Goal: Information Seeking & Learning: Learn about a topic

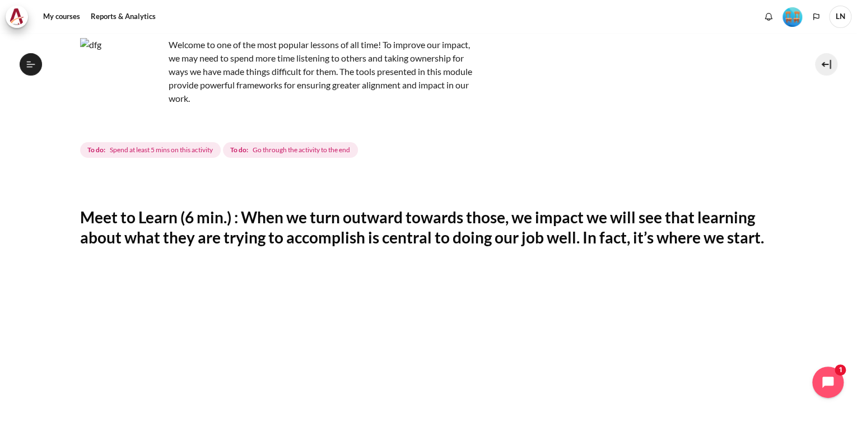
scroll to position [301, 0]
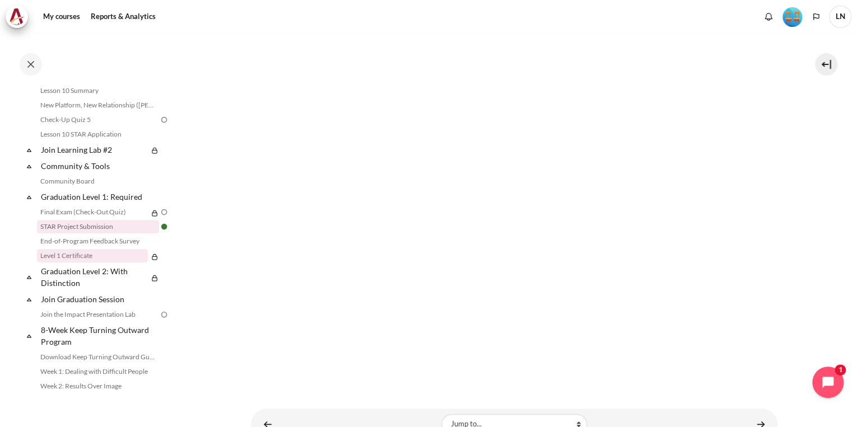
scroll to position [1140, 0]
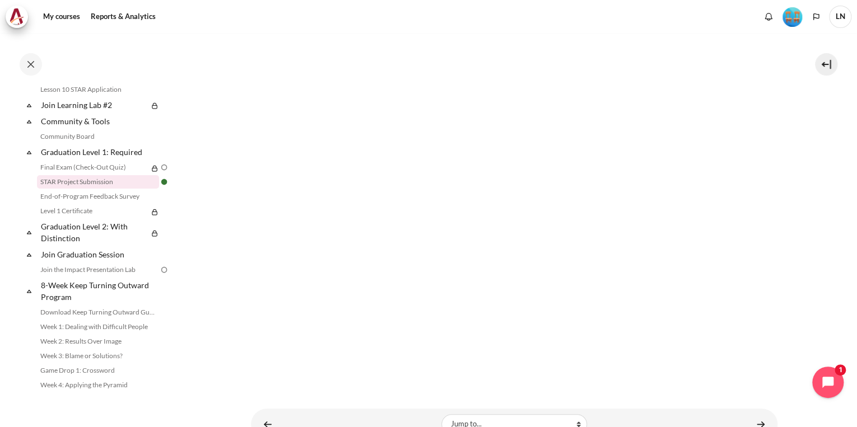
click at [29, 234] on icon at bounding box center [29, 232] width 4 height 3
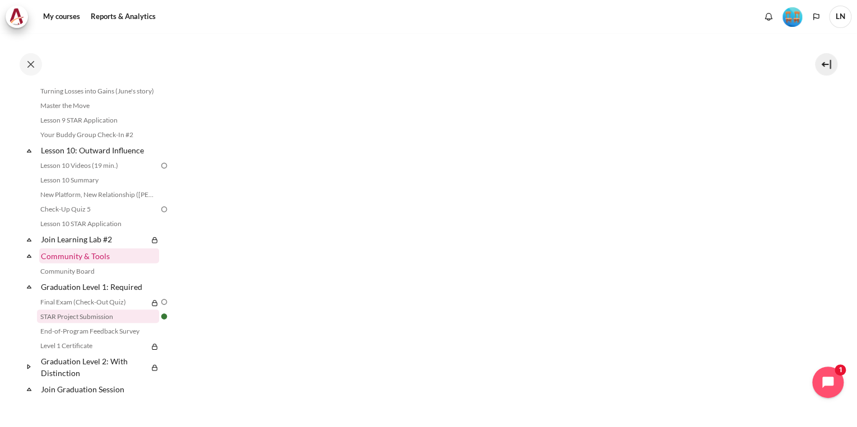
scroll to position [1050, 0]
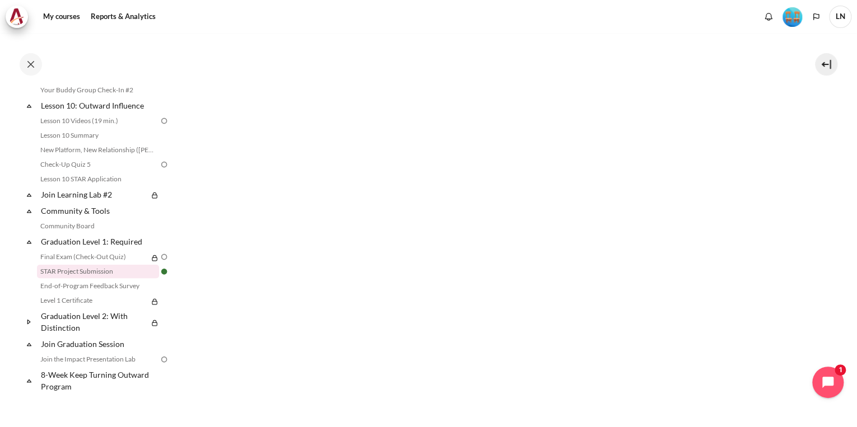
click at [29, 328] on icon at bounding box center [29, 321] width 11 height 11
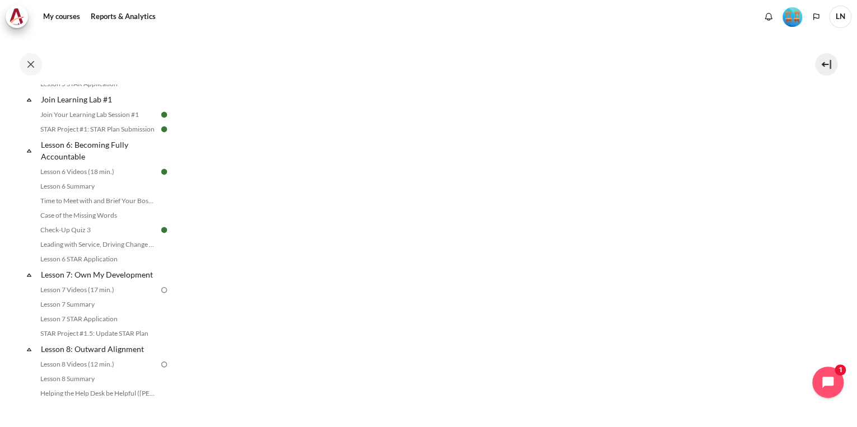
scroll to position [647, 0]
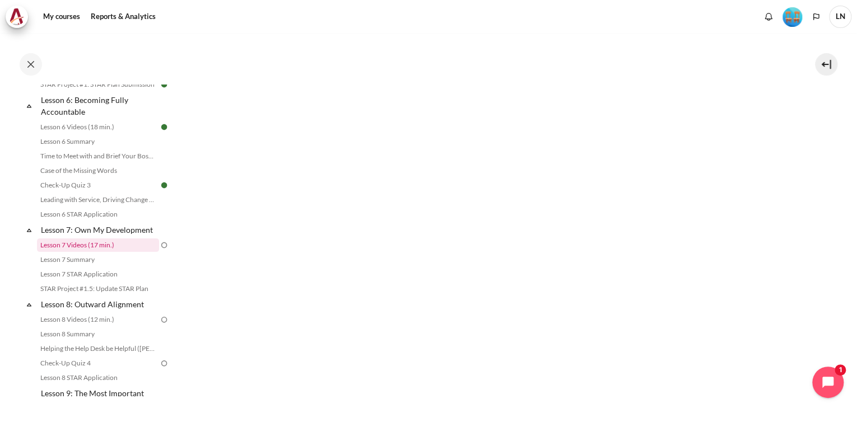
click at [110, 252] on link "Lesson 7 Videos (17 min.)" at bounding box center [98, 244] width 122 height 13
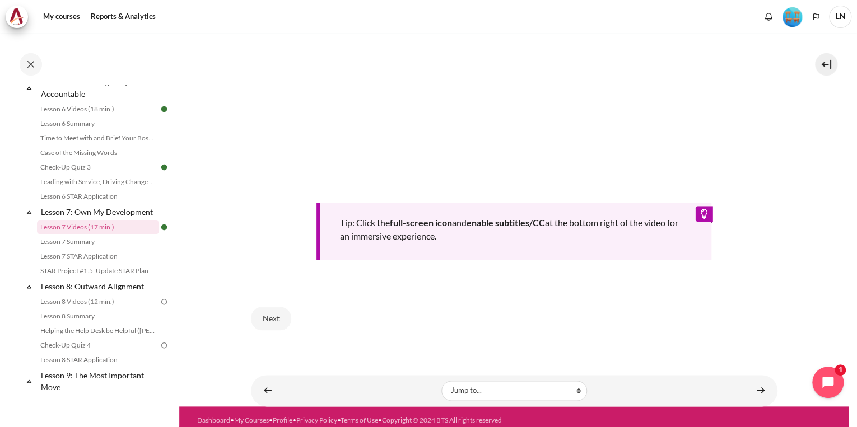
scroll to position [476, 0]
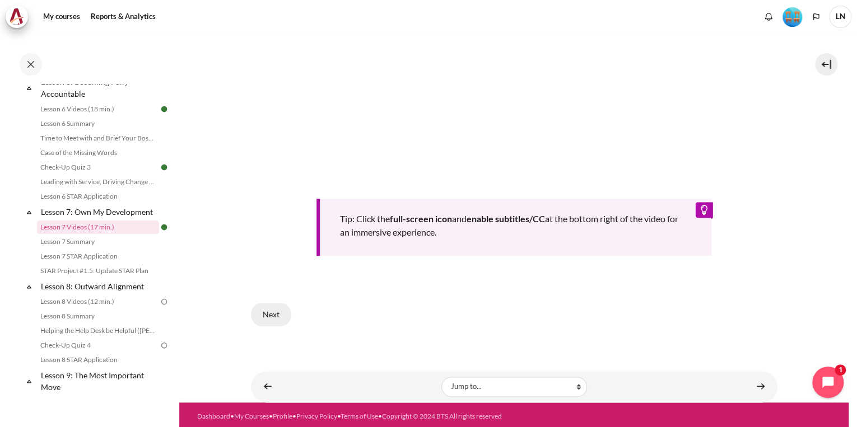
click at [272, 311] on button "Next" at bounding box center [271, 315] width 40 height 24
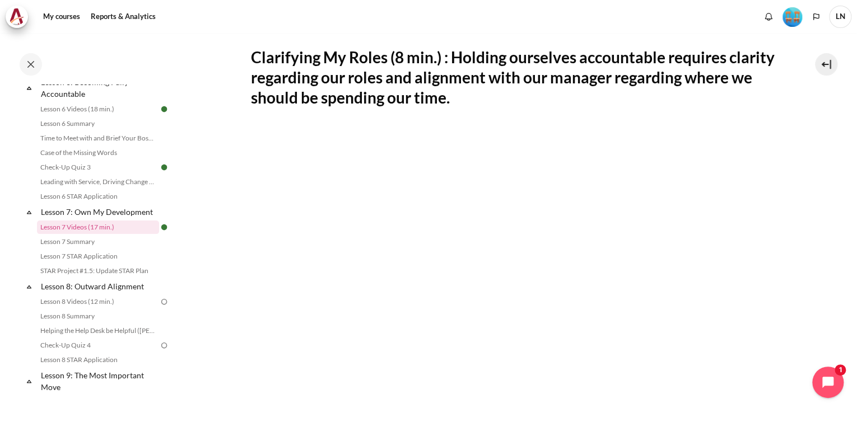
scroll to position [269, 0]
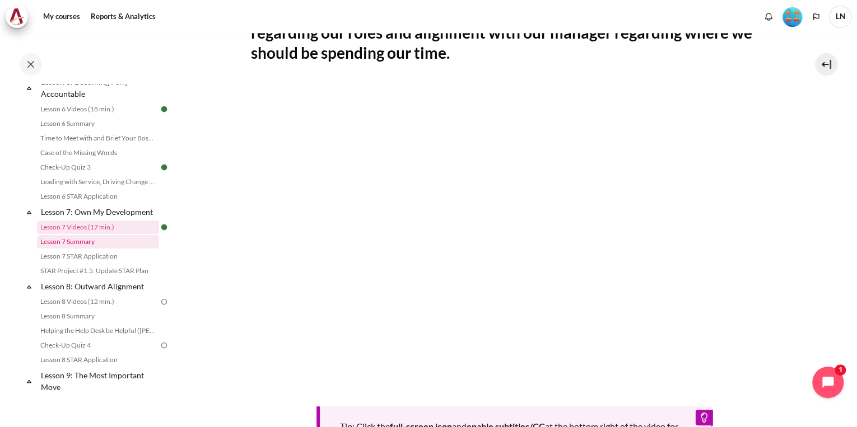
click at [93, 249] on link "Lesson 7 Summary" at bounding box center [98, 241] width 122 height 13
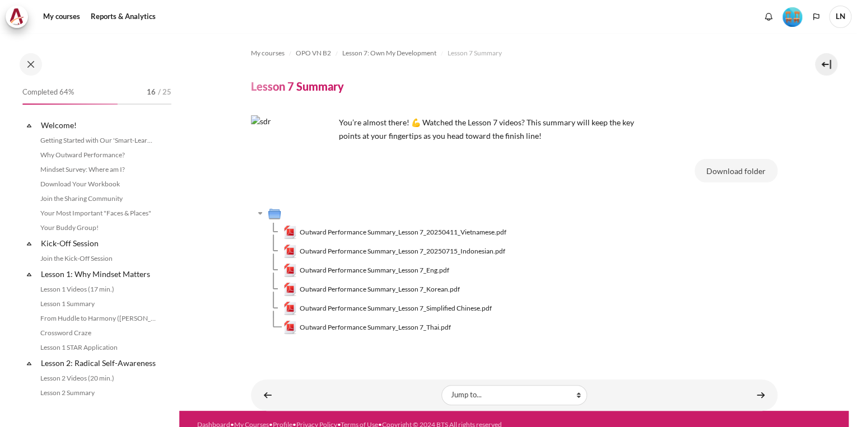
scroll to position [679, 0]
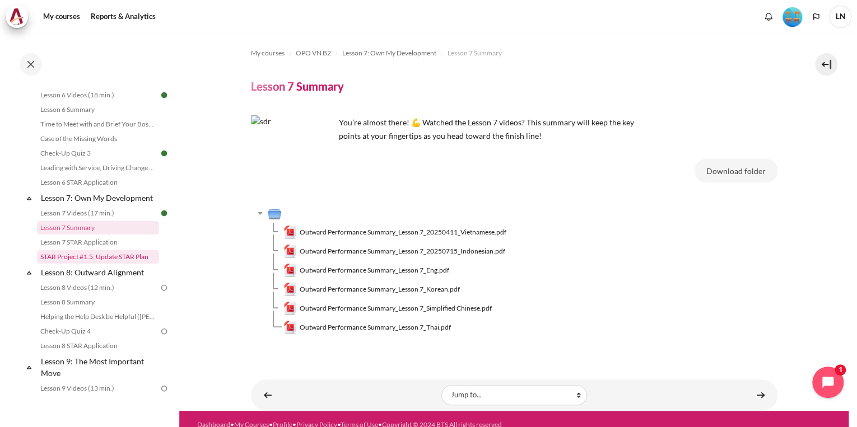
click at [119, 264] on link "STAR Project #1.5: Update STAR Plan" at bounding box center [98, 256] width 122 height 13
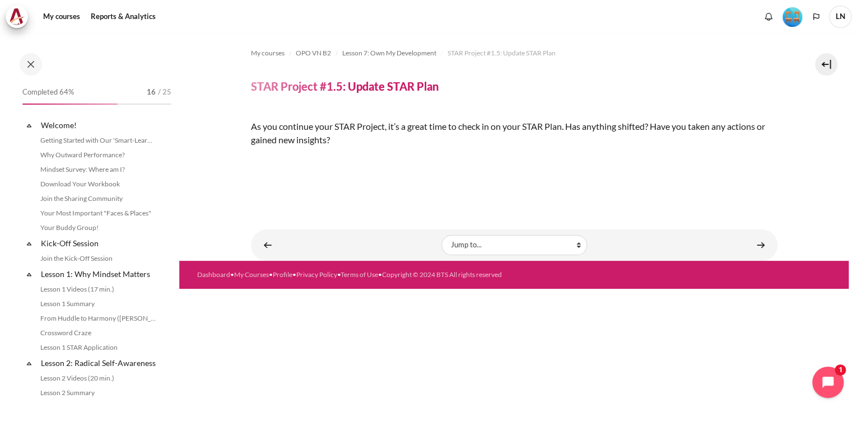
scroll to position [708, 0]
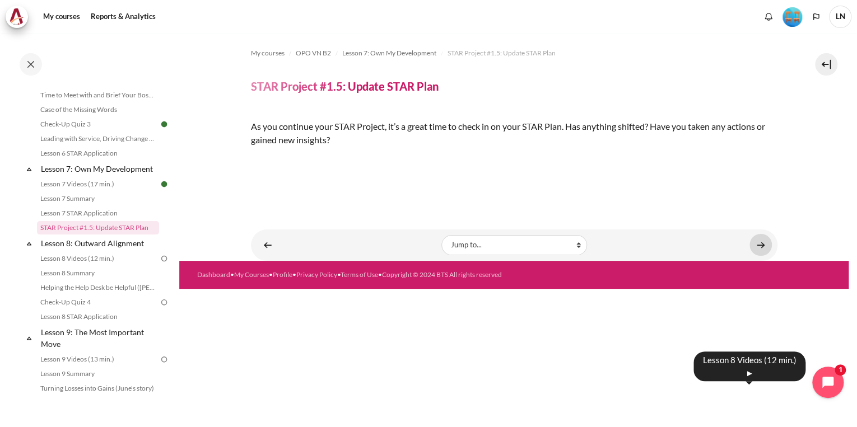
click at [753, 256] on link "Content" at bounding box center [760, 245] width 22 height 22
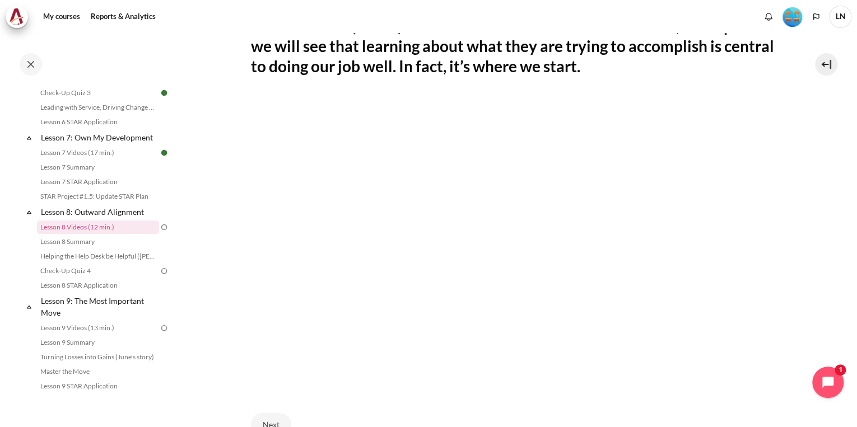
scroll to position [314, 0]
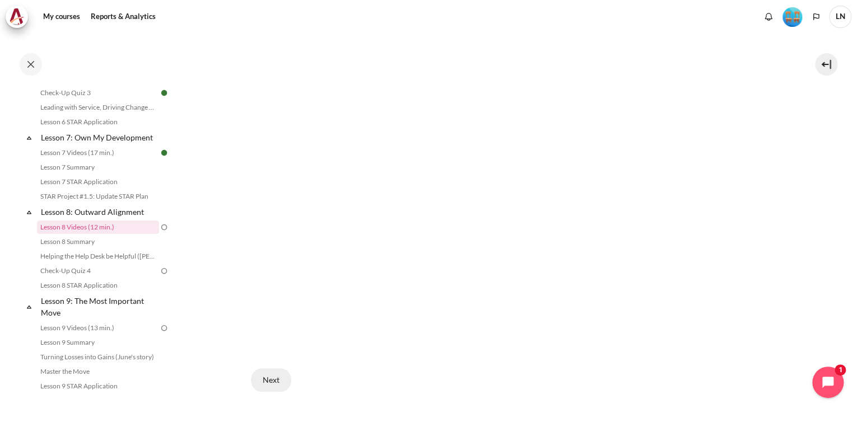
click at [272, 381] on button "Next" at bounding box center [271, 380] width 40 height 24
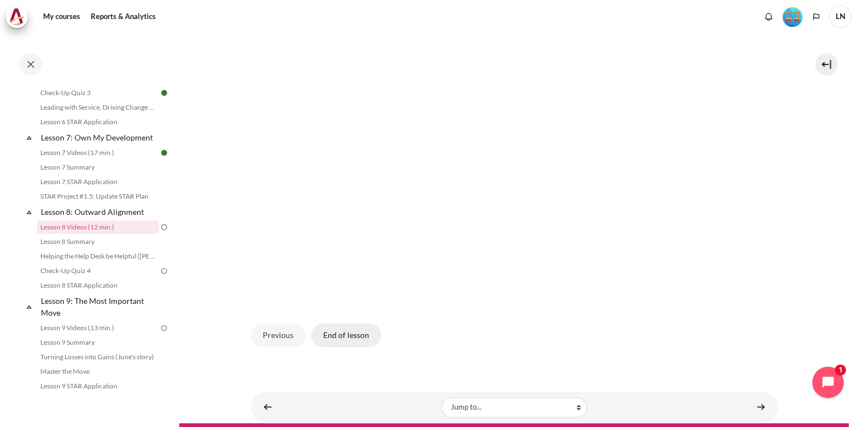
click at [356, 325] on button "End of lesson" at bounding box center [345, 336] width 69 height 24
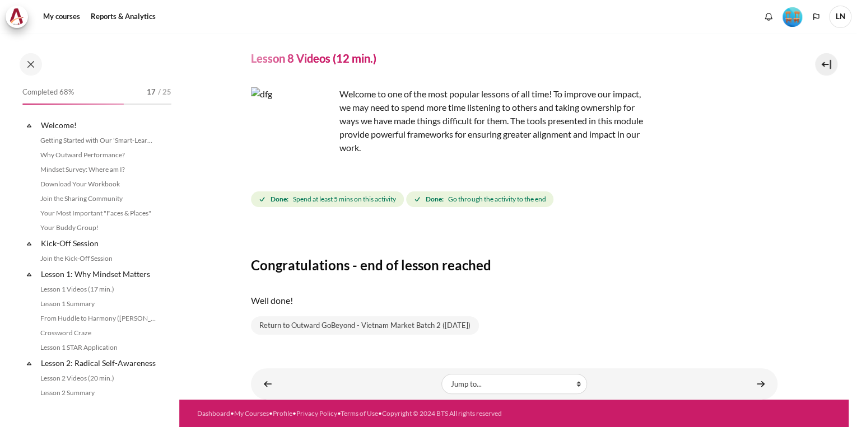
scroll to position [740, 0]
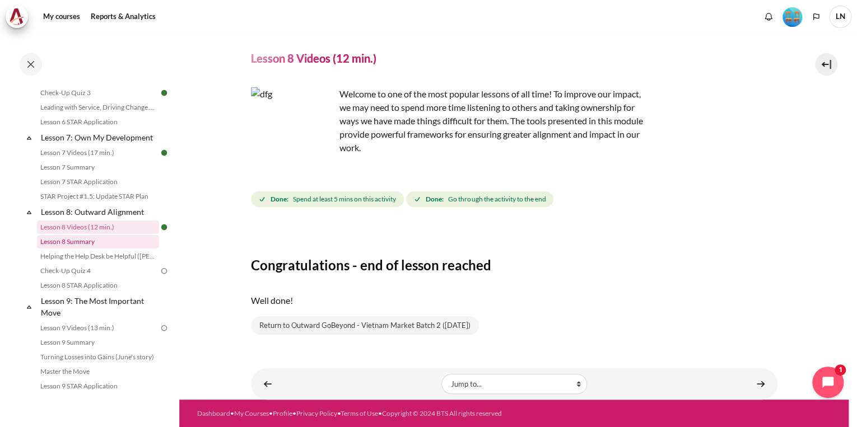
click at [105, 249] on link "Lesson 8 Summary" at bounding box center [98, 241] width 122 height 13
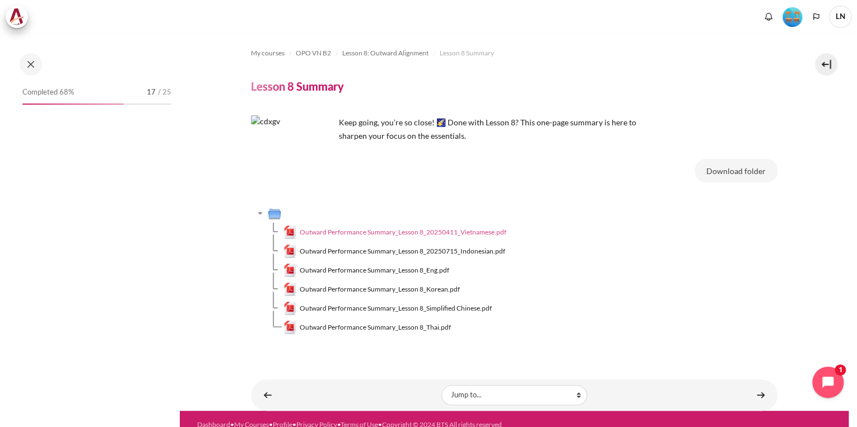
click at [388, 237] on span "Outward Performance Summary_Lesson 8_20250411_Vietnamese.pdf" at bounding box center [403, 232] width 207 height 10
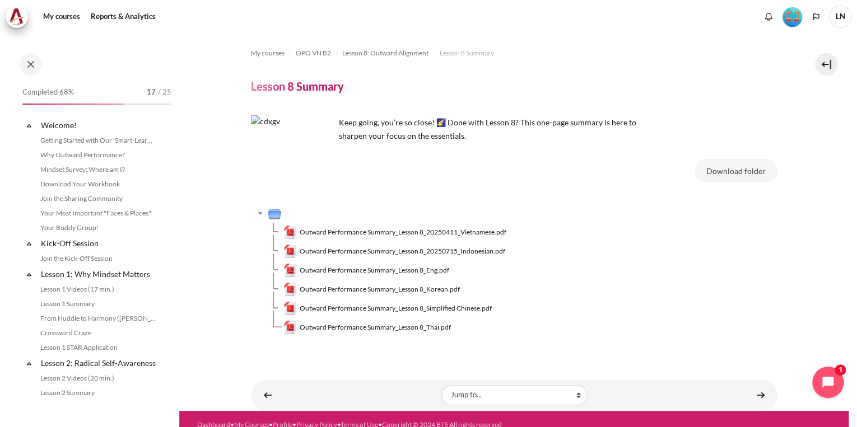
scroll to position [754, 0]
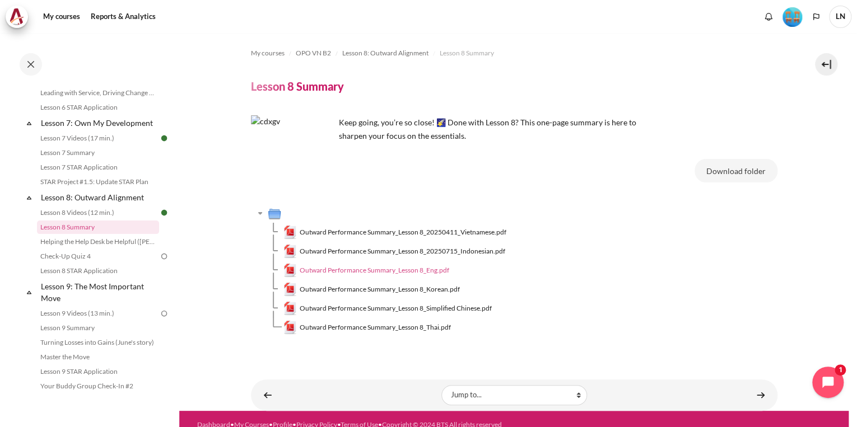
click at [384, 272] on span "Outward Performance Summary_Lesson 8_Eng.pdf" at bounding box center [374, 270] width 149 height 10
click at [120, 249] on link "Helping the Help Desk be Helpful ([PERSON_NAME]'s Story)" at bounding box center [98, 241] width 122 height 13
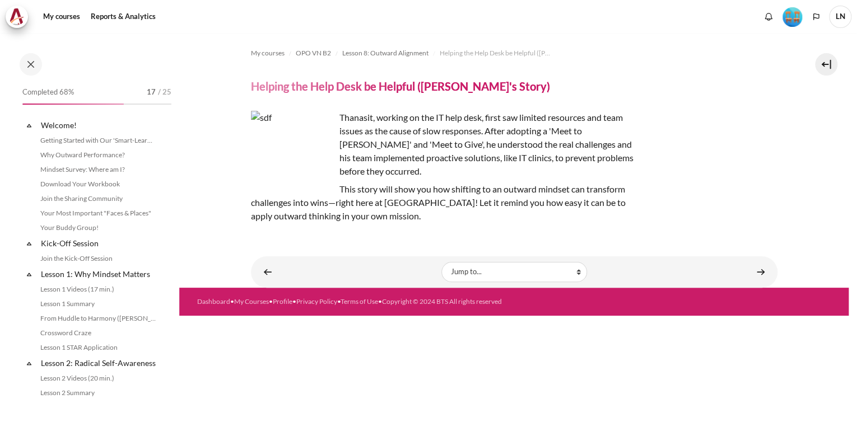
scroll to position [769, 0]
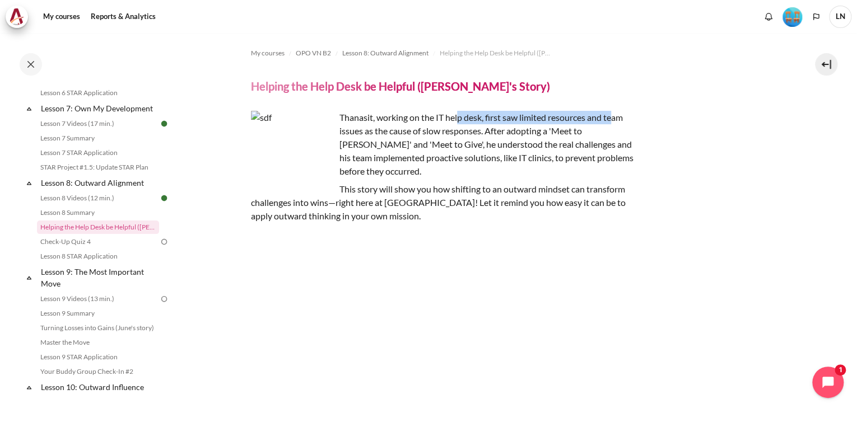
drag, startPoint x: 467, startPoint y: 116, endPoint x: 614, endPoint y: 120, distance: 147.3
click at [614, 120] on p "Thanasit, working on the IT help desk, first saw limited resources and team iss…" at bounding box center [447, 144] width 392 height 67
drag, startPoint x: 358, startPoint y: 130, endPoint x: 425, endPoint y: 130, distance: 67.7
click at [425, 130] on p "Thanasit, working on the IT help desk, first saw limited resources and team iss…" at bounding box center [447, 144] width 392 height 67
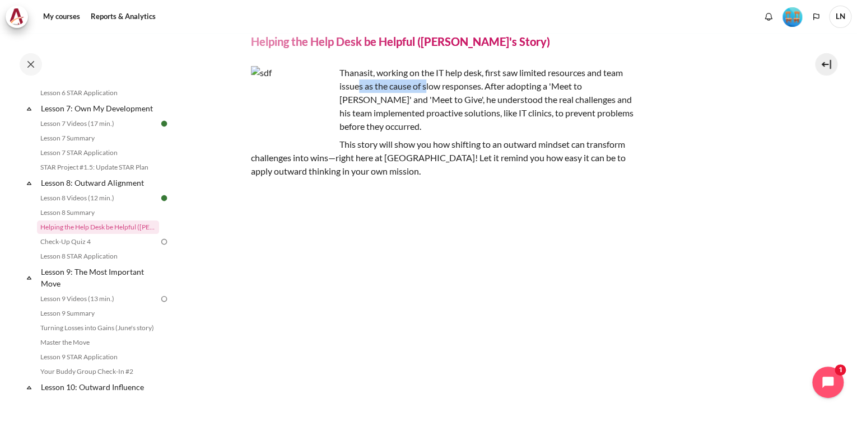
scroll to position [175, 0]
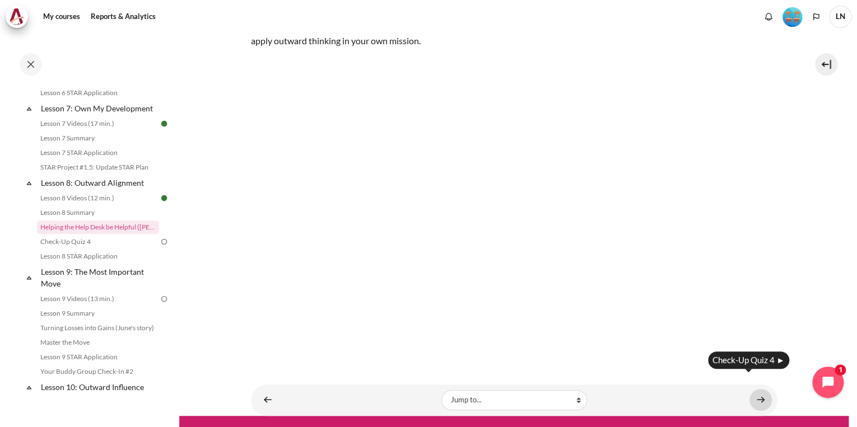
click at [754, 389] on link "Content" at bounding box center [760, 400] width 22 height 22
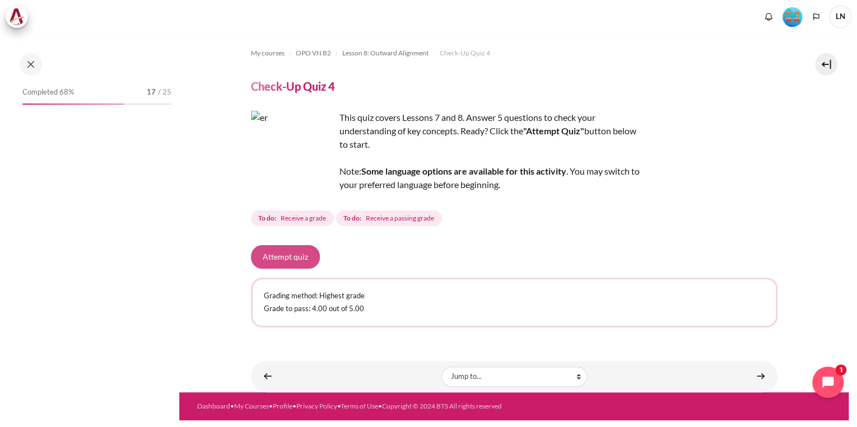
click at [293, 251] on button "Attempt quiz" at bounding box center [285, 257] width 69 height 24
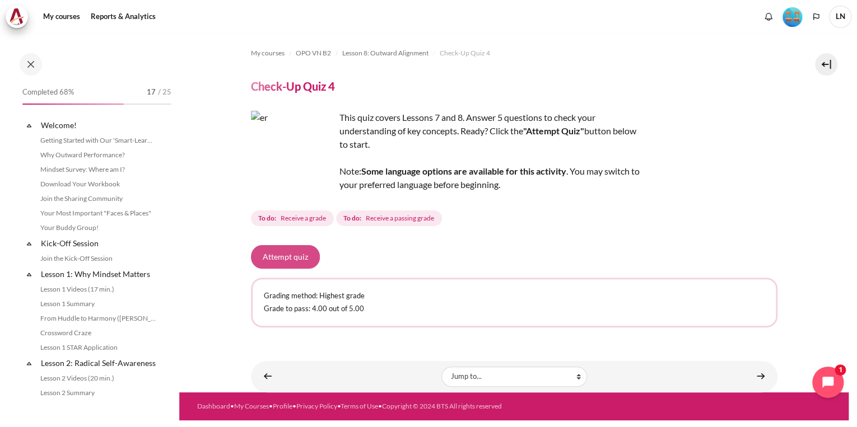
scroll to position [783, 0]
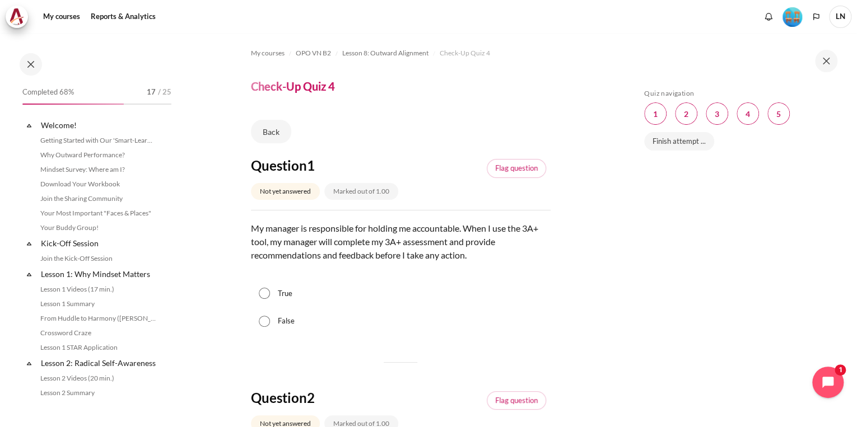
scroll to position [783, 0]
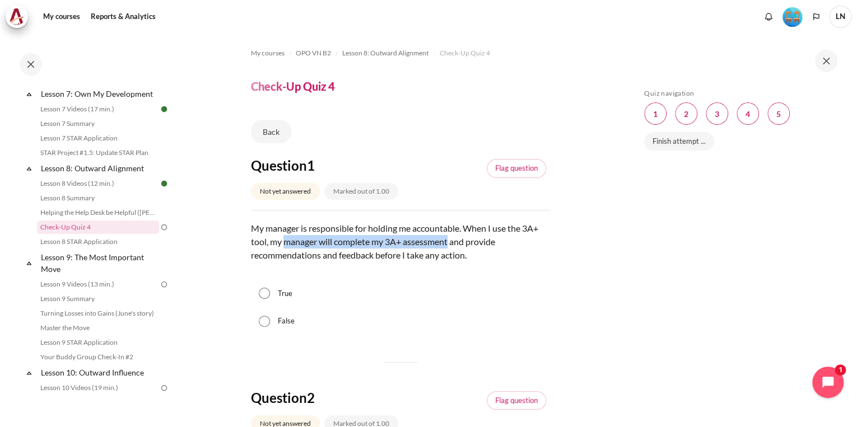
drag, startPoint x: 285, startPoint y: 245, endPoint x: 447, endPoint y: 242, distance: 162.4
click at [447, 242] on p "My manager is responsible for holding me accountable. When I use the 3A+ tool, …" at bounding box center [401, 249] width 300 height 54
drag, startPoint x: 447, startPoint y: 242, endPoint x: 457, endPoint y: 242, distance: 9.5
click at [457, 242] on p "My manager is responsible for holding me accountable. When I use the 3A+ tool, …" at bounding box center [401, 249] width 300 height 54
drag, startPoint x: 461, startPoint y: 242, endPoint x: 496, endPoint y: 245, distance: 34.8
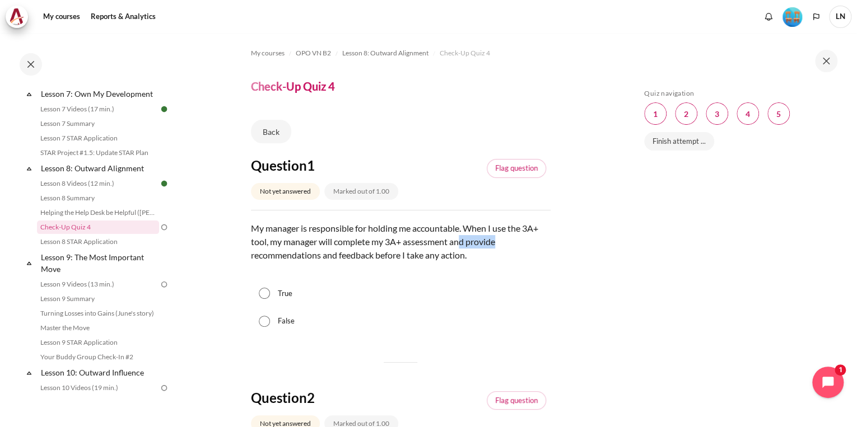
click at [496, 245] on p "My manager is responsible for holding me accountable. When I use the 3A+ tool, …" at bounding box center [401, 249] width 300 height 54
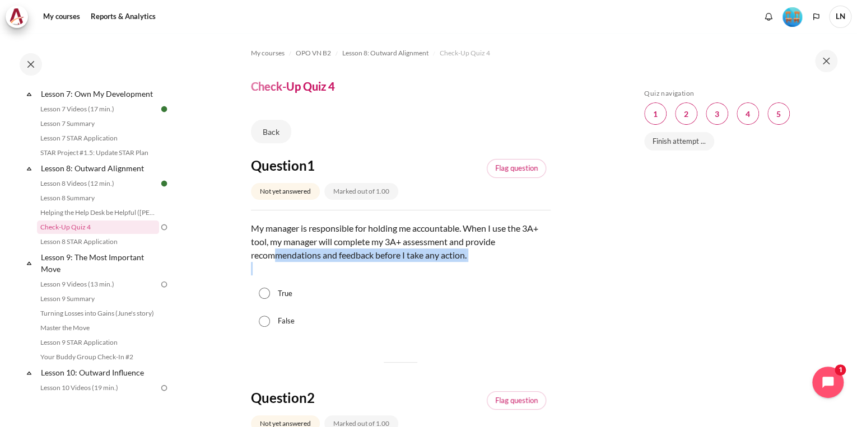
drag, startPoint x: 274, startPoint y: 251, endPoint x: 460, endPoint y: 268, distance: 186.6
click at [460, 268] on p "My manager is responsible for holding me accountable. When I use the 3A+ tool, …" at bounding box center [401, 249] width 300 height 54
click at [267, 319] on input "False" at bounding box center [264, 321] width 11 height 11
radio input "true"
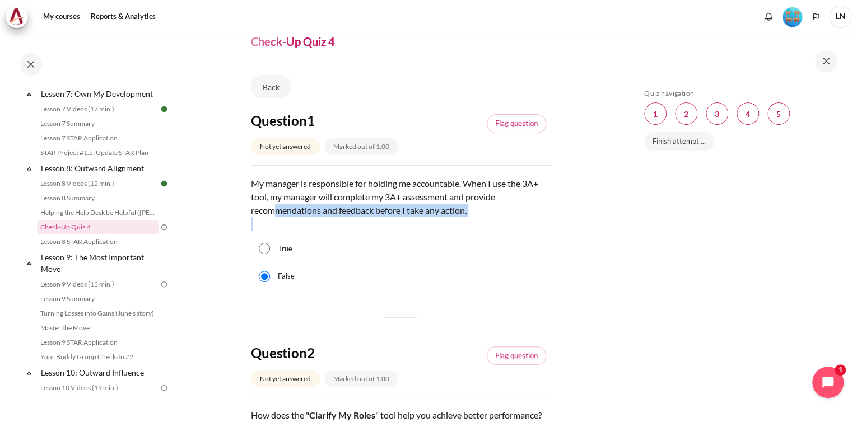
scroll to position [90, 0]
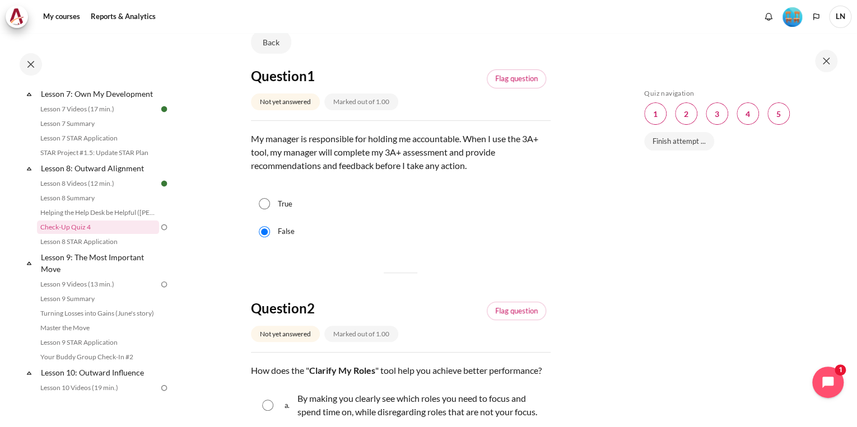
click at [286, 203] on label "True" at bounding box center [285, 204] width 15 height 11
click at [270, 203] on input "True" at bounding box center [264, 203] width 11 height 11
radio input "true"
click at [279, 238] on div "False" at bounding box center [401, 232] width 300 height 28
click at [275, 233] on div "False" at bounding box center [401, 232] width 300 height 28
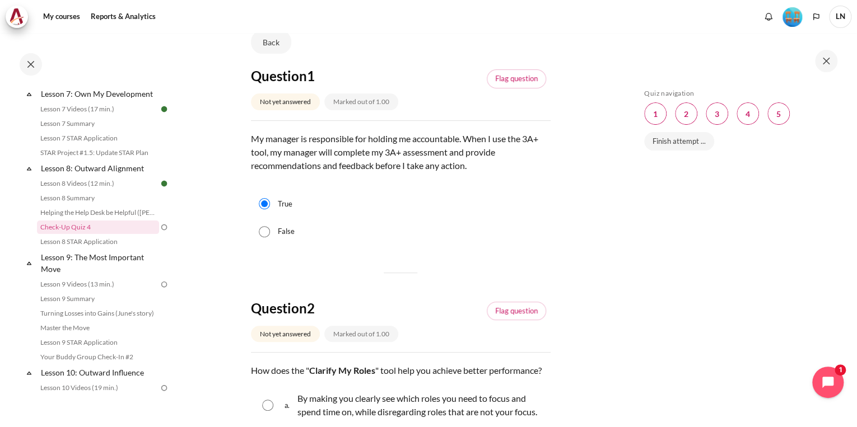
click at [264, 233] on input "False" at bounding box center [264, 231] width 11 height 11
radio input "true"
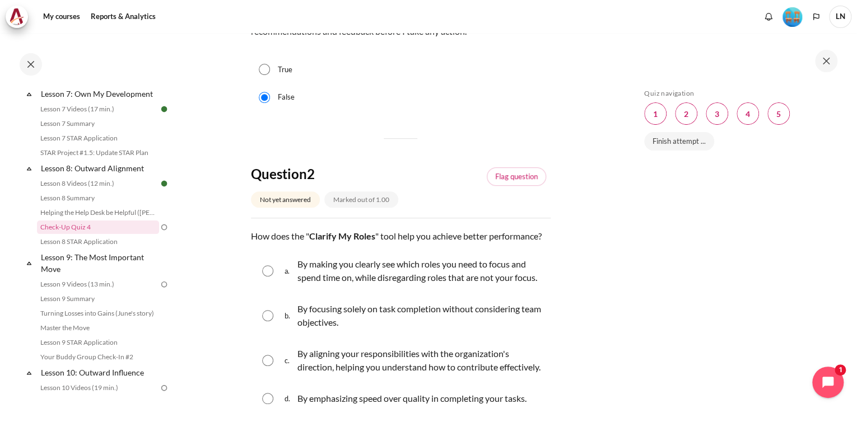
scroll to position [269, 0]
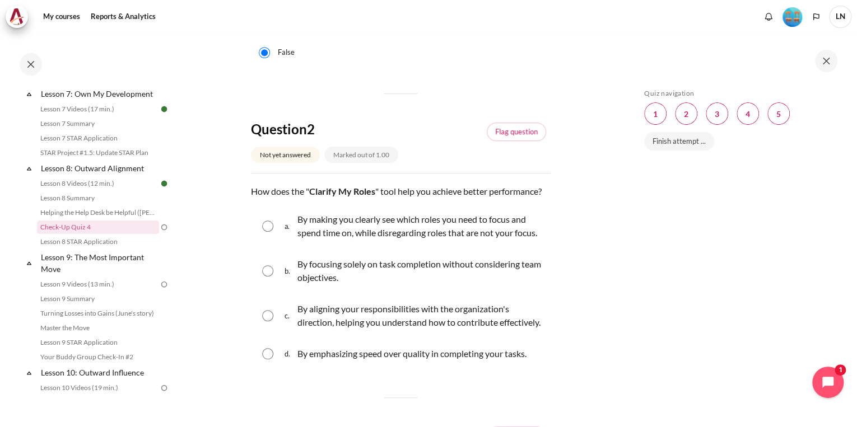
click at [282, 337] on div "c. By aligning your responsibilities with the organization's direction, helping…" at bounding box center [401, 315] width 300 height 43
click at [263, 321] on input "Content" at bounding box center [267, 315] width 11 height 11
radio input "true"
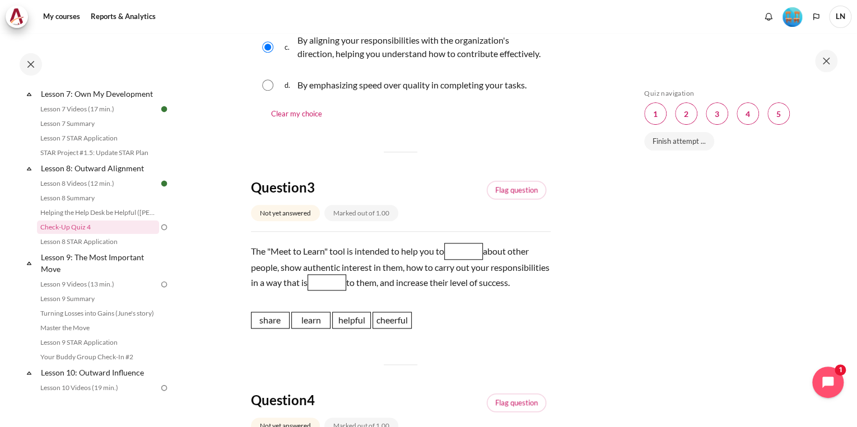
scroll to position [582, 0]
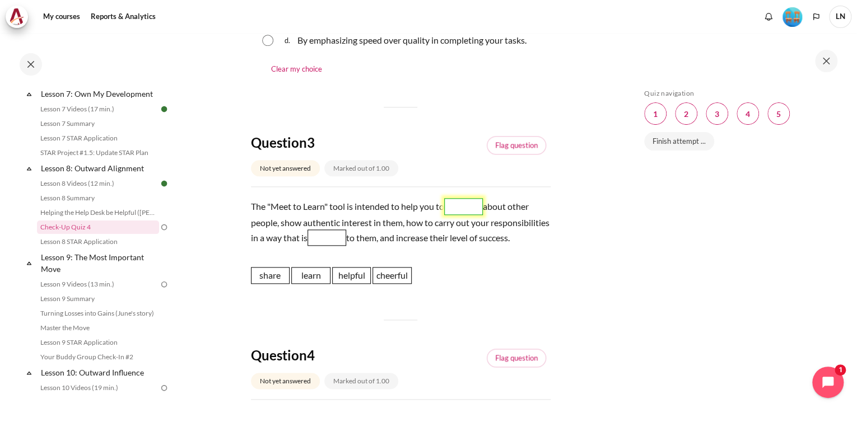
click at [450, 215] on span "Blank 1 Question 3" at bounding box center [463, 206] width 39 height 17
drag, startPoint x: 319, startPoint y: 331, endPoint x: 471, endPoint y: 245, distance: 174.8
click at [471, 213] on span "learn" at bounding box center [469, 204] width 39 height 17
drag, startPoint x: 349, startPoint y: 331, endPoint x: 383, endPoint y: 280, distance: 61.8
click at [388, 242] on span "helpful" at bounding box center [390, 233] width 39 height 17
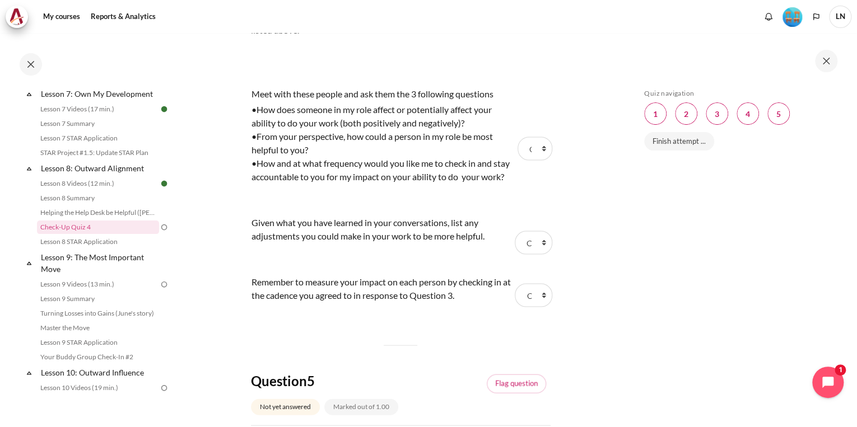
scroll to position [985, 0]
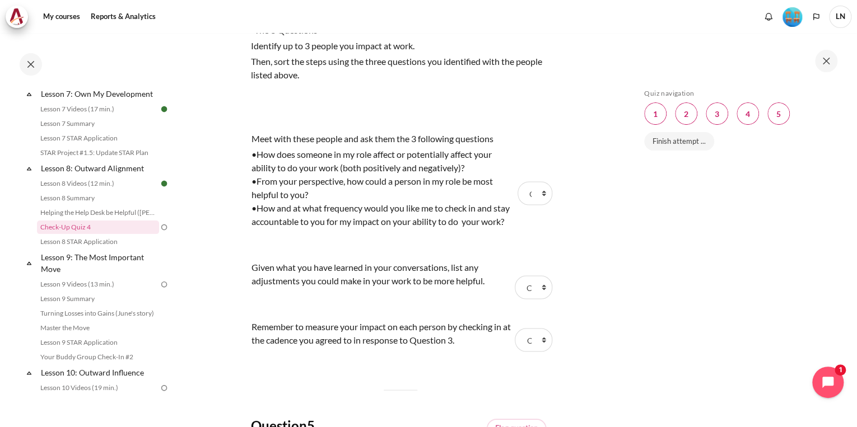
click at [282, 228] on div "•How and at what frequency would you like me to check in and stay accountable t…" at bounding box center [382, 214] width 263 height 27
click at [535, 205] on select "Choose... Step 2 Step 3 Step 1" at bounding box center [534, 193] width 35 height 24
select select "3"
click at [517, 205] on select "Choose... Step 2 Step 3 Step 1" at bounding box center [534, 193] width 35 height 24
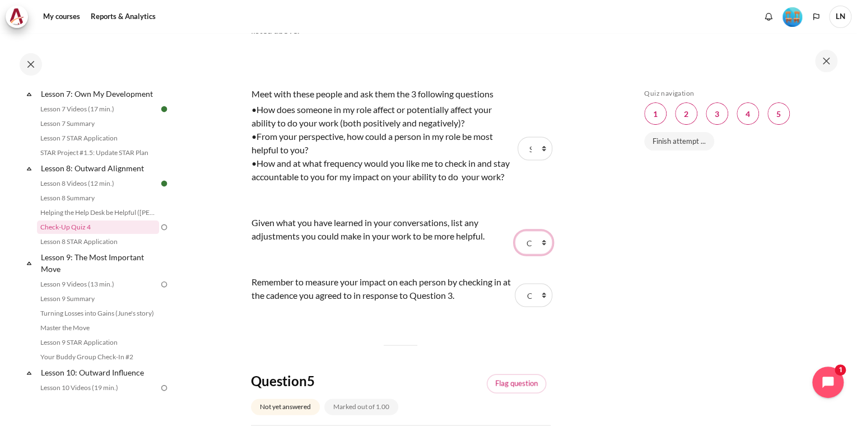
click at [534, 254] on select "Choose... Step 2 Step 3 Step 1" at bounding box center [532, 243] width 37 height 24
select select "1"
click at [514, 254] on select "Choose... Step 2 Step 3 Step 1" at bounding box center [532, 243] width 37 height 24
click at [534, 307] on select "Choose... Step 2 Step 3 Step 1" at bounding box center [532, 295] width 37 height 24
click at [514, 307] on select "Choose... Step 2 Step 3 Step 1" at bounding box center [532, 295] width 37 height 24
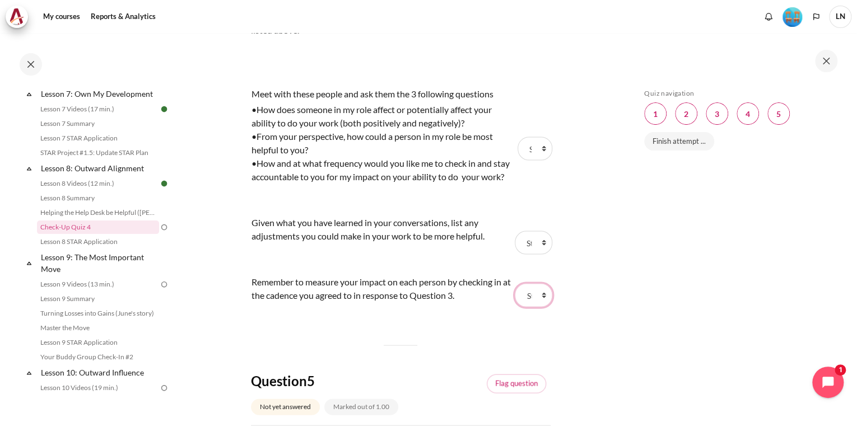
click at [535, 307] on select "Choose... Step 2 Step 3 Step 1" at bounding box center [532, 295] width 37 height 24
select select "2"
click at [514, 307] on select "Choose... Step 2 Step 3 Step 1" at bounding box center [532, 295] width 37 height 24
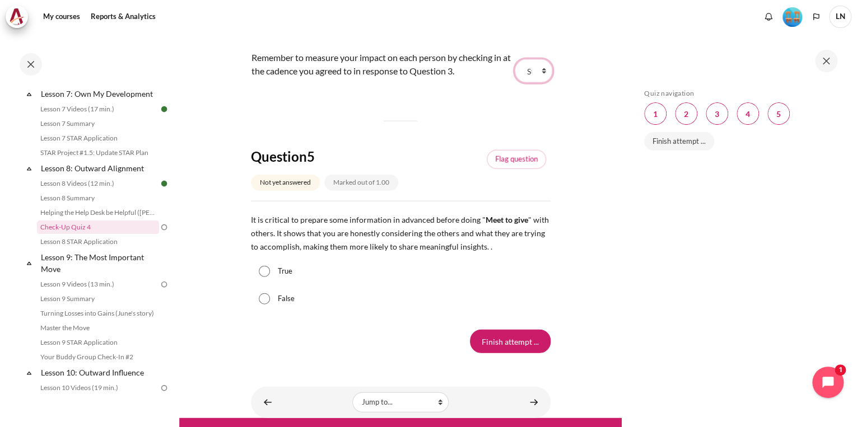
scroll to position [1344, 0]
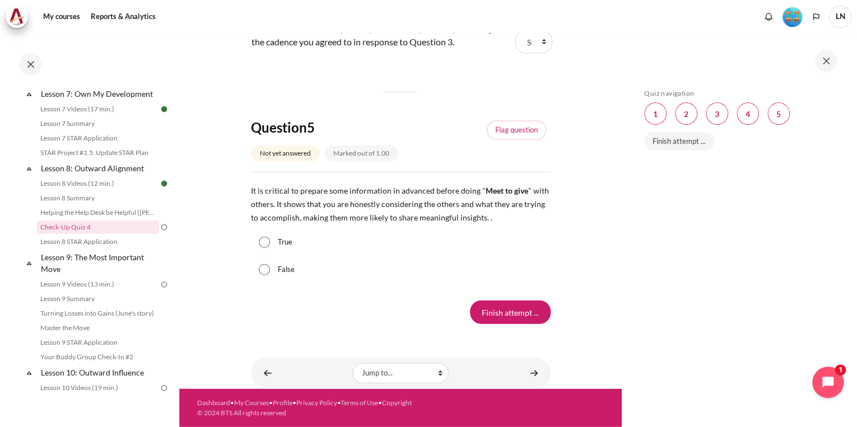
click at [268, 248] on input "True" at bounding box center [264, 242] width 11 height 11
radio input "true"
click at [505, 318] on input "Finish attempt ..." at bounding box center [510, 313] width 81 height 24
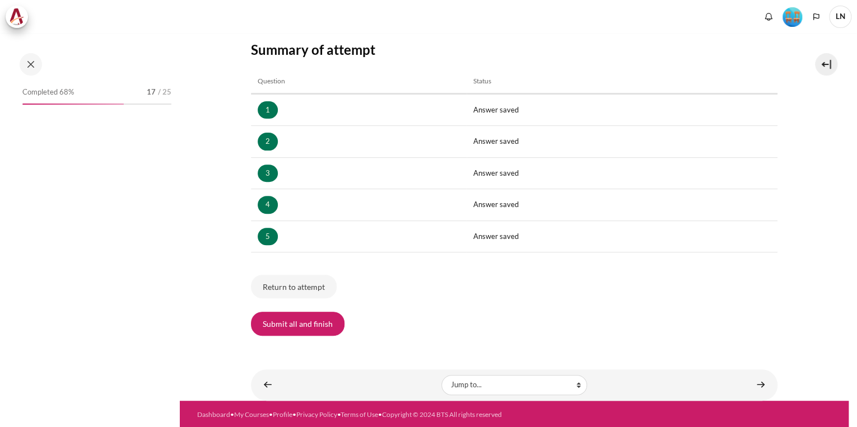
scroll to position [783, 0]
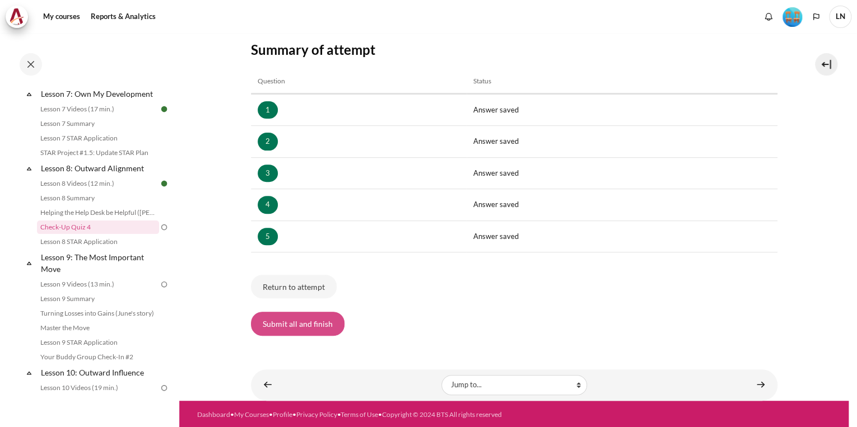
click at [275, 326] on button "Submit all and finish" at bounding box center [297, 324] width 93 height 24
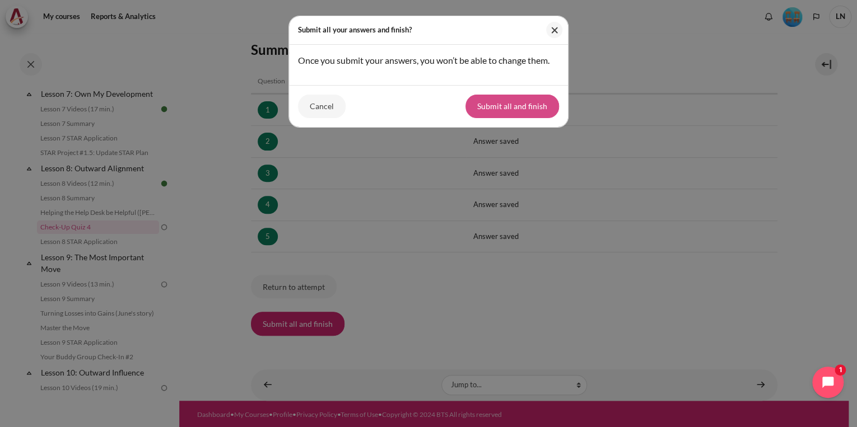
click at [510, 112] on button "Submit all and finish" at bounding box center [511, 107] width 93 height 24
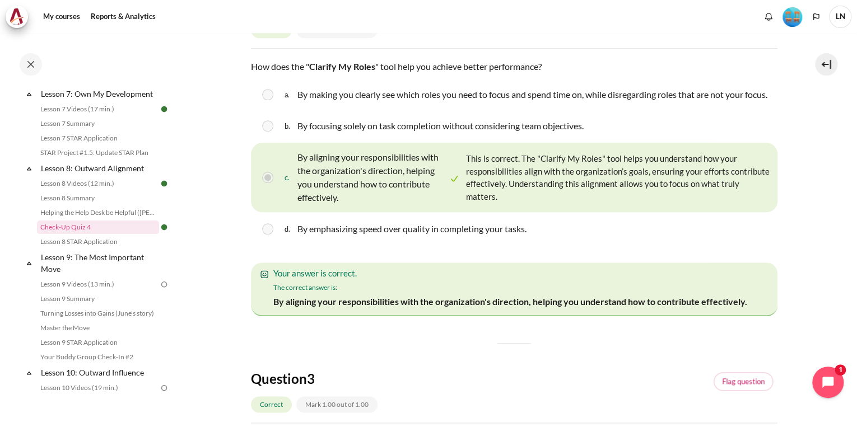
scroll to position [537, 0]
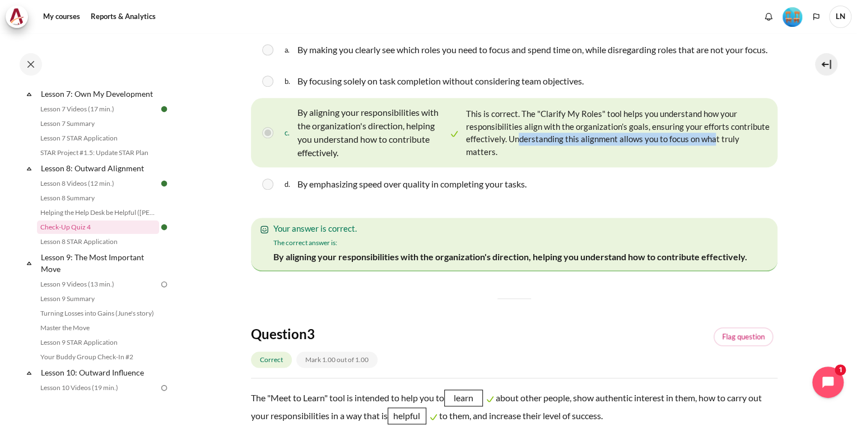
drag, startPoint x: 560, startPoint y: 199, endPoint x: 755, endPoint y: 194, distance: 194.3
click at [755, 158] on p "This is correct. The "Clarify My Roles" tool helps you understand how your resp…" at bounding box center [618, 132] width 306 height 50
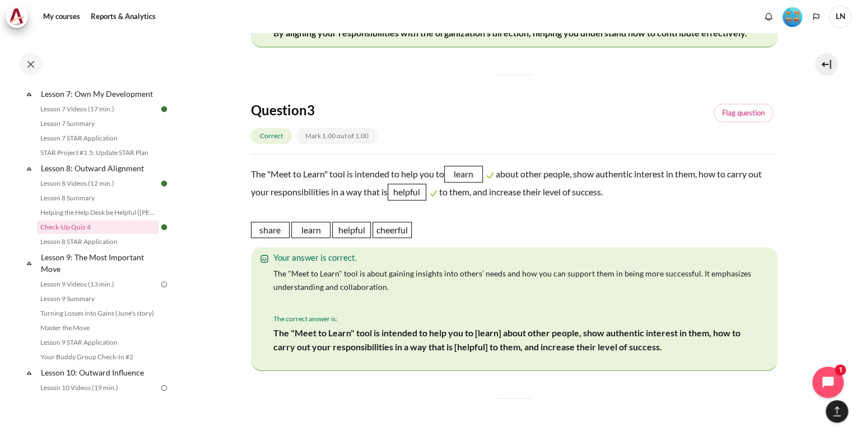
scroll to position [806, 0]
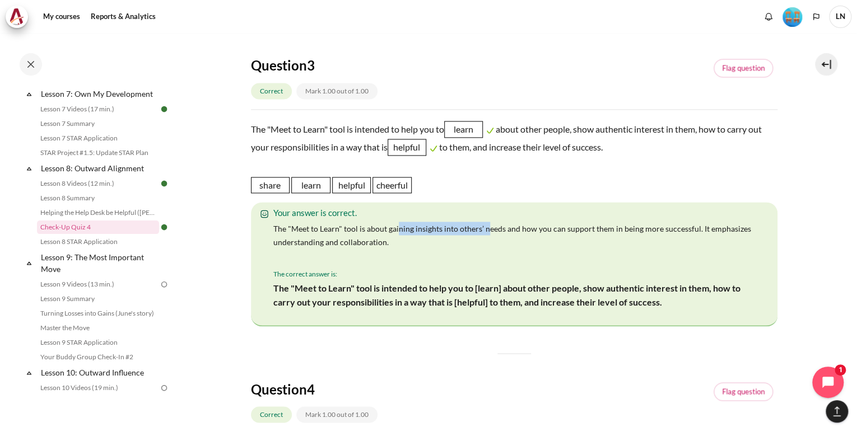
drag, startPoint x: 397, startPoint y: 284, endPoint x: 484, endPoint y: 279, distance: 87.5
click at [484, 247] on span "The "Meet to Learn" tool is about gaining insights into others’ needs and how y…" at bounding box center [512, 235] width 478 height 23
drag, startPoint x: 484, startPoint y: 279, endPoint x: 477, endPoint y: 294, distance: 16.8
click at [477, 249] on p "The "Meet to Learn" tool is about gaining insights into others’ needs and how y…" at bounding box center [516, 235] width 487 height 27
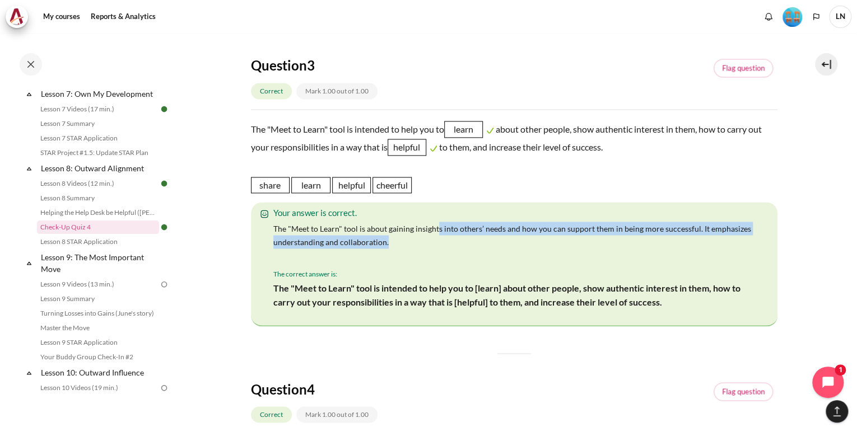
drag, startPoint x: 448, startPoint y: 285, endPoint x: 708, endPoint y: 294, distance: 259.9
click at [708, 249] on p "The "Meet to Learn" tool is about gaining insights into others’ needs and how y…" at bounding box center [516, 235] width 487 height 27
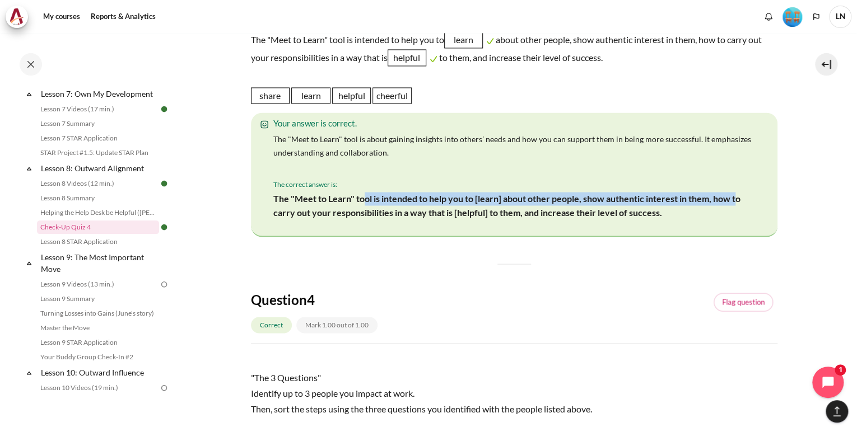
drag, startPoint x: 364, startPoint y: 255, endPoint x: 735, endPoint y: 256, distance: 370.6
click at [735, 219] on p "The "Meet to Learn" tool is intended to help you to [learn] about other people,…" at bounding box center [516, 205] width 487 height 27
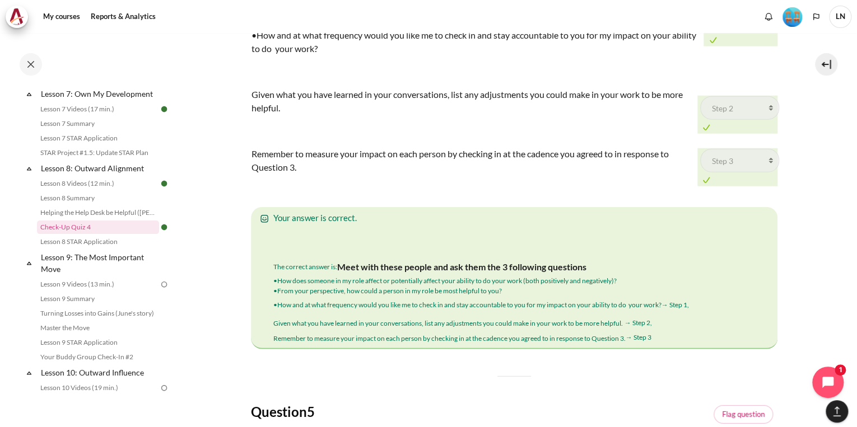
scroll to position [1299, 0]
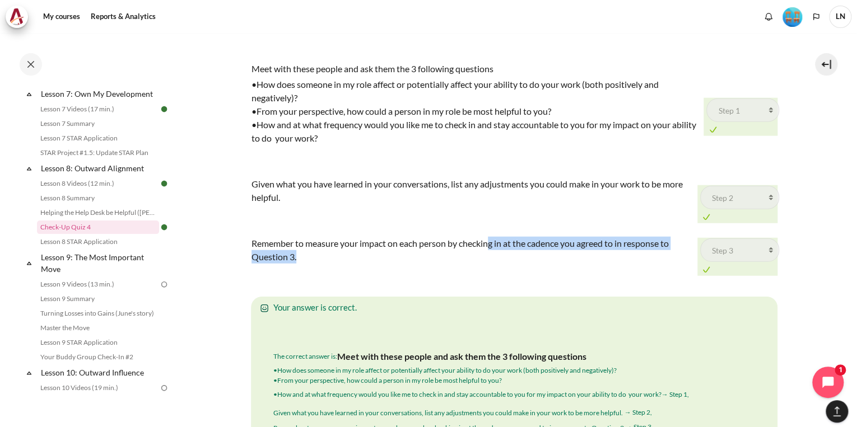
drag, startPoint x: 310, startPoint y: 312, endPoint x: 492, endPoint y: 305, distance: 182.7
click at [492, 264] on div "Remember to measure your impact on each person by checking in at the cadence yo…" at bounding box center [473, 250] width 445 height 27
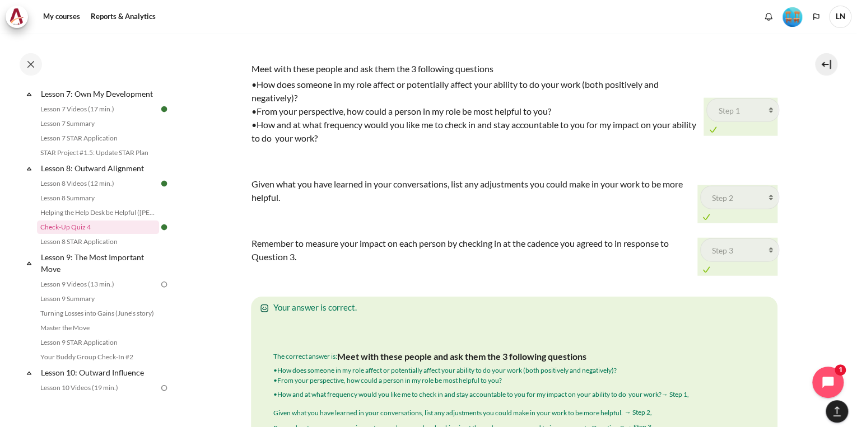
drag, startPoint x: 492, startPoint y: 305, endPoint x: 352, endPoint y: 317, distance: 141.1
click at [459, 280] on td "Remember to measure your impact on each person by checking in at the cadence yo…" at bounding box center [474, 257] width 446 height 46
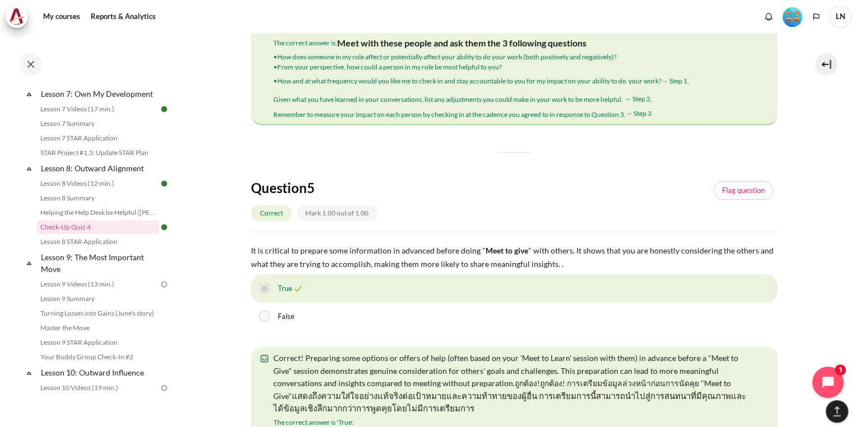
scroll to position [1702, 0]
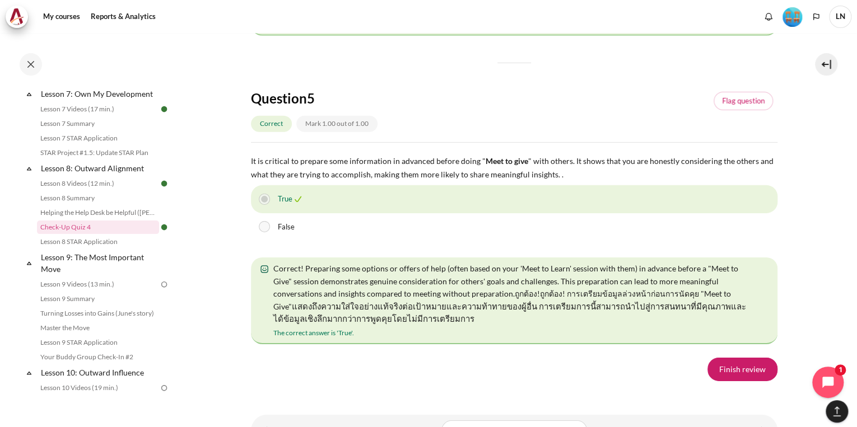
drag, startPoint x: 659, startPoint y: 381, endPoint x: 269, endPoint y: 300, distance: 398.5
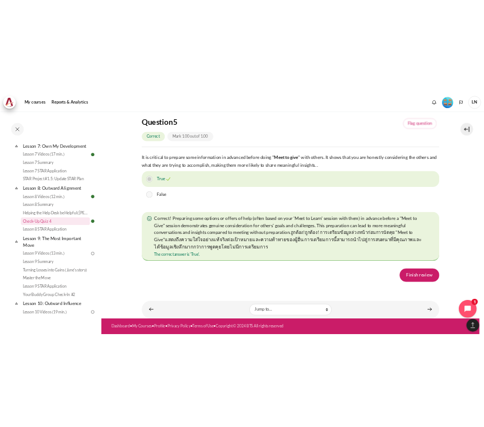
scroll to position [1926, 0]
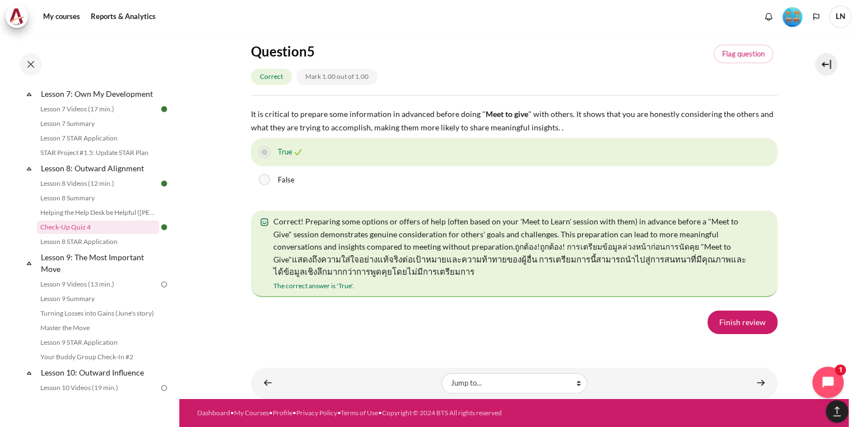
copy div "The correct answer is: Meet with these people and ask them the 3 following ques…"
drag, startPoint x: 662, startPoint y: 119, endPoint x: 273, endPoint y: 94, distance: 389.9
copy div "•How does someone in my role affect or potentially affect your ability to do yo…"
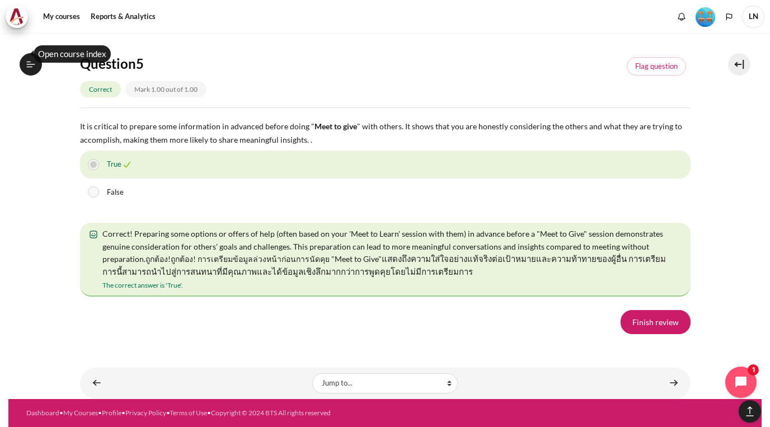
scroll to position [1998, 0]
click at [646, 320] on link "Finish review" at bounding box center [656, 322] width 70 height 24
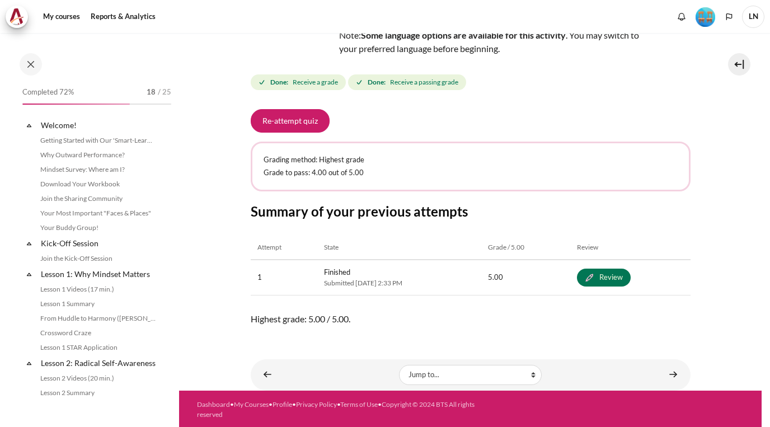
scroll to position [783, 0]
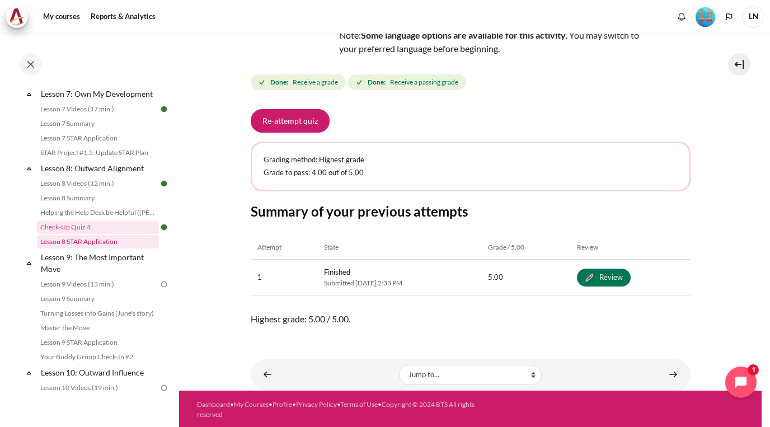
click at [128, 249] on link "Lesson 8 STAR Application" at bounding box center [98, 241] width 122 height 13
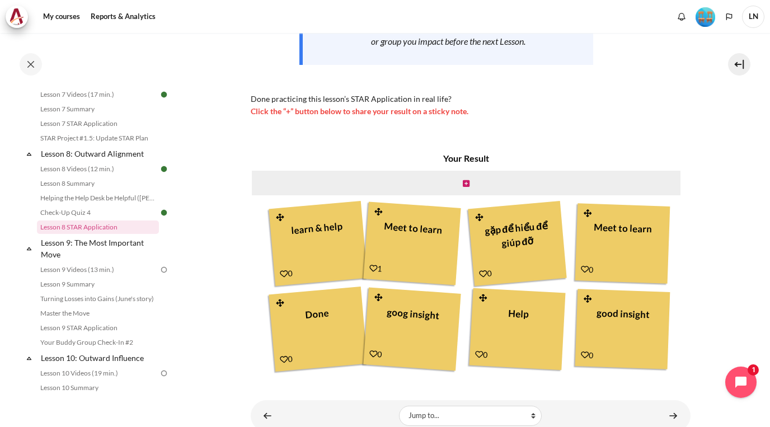
scroll to position [266, 0]
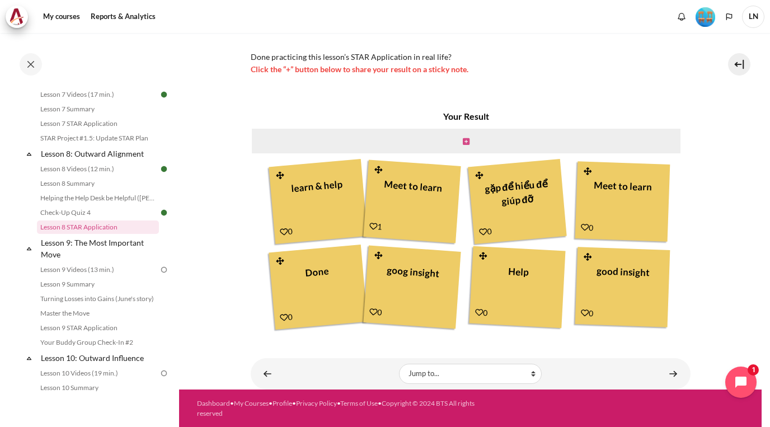
click at [464, 142] on icon "Content" at bounding box center [466, 142] width 7 height 8
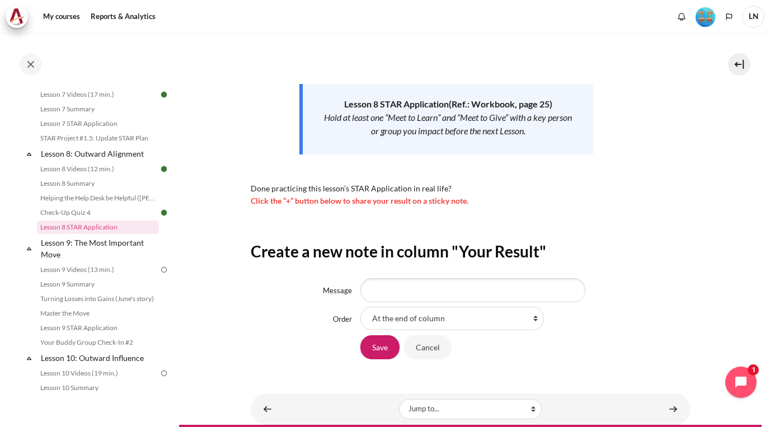
scroll to position [170, 0]
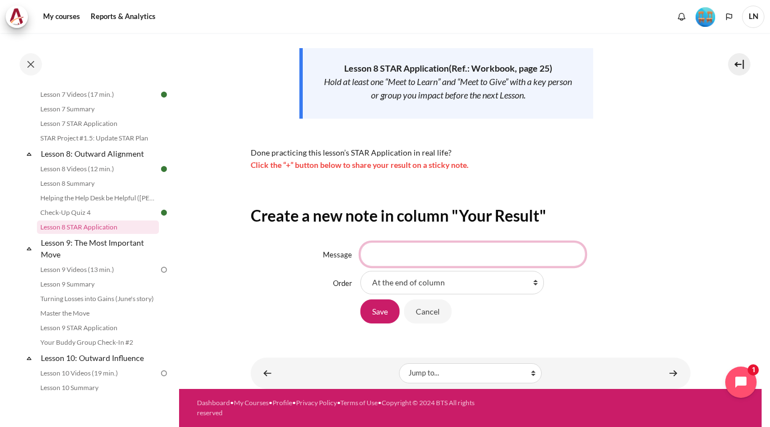
click at [466, 246] on input "Message" at bounding box center [473, 254] width 225 height 24
type input "T"
type input "We should know how we impact and what they expected our impact is the key to wo…"
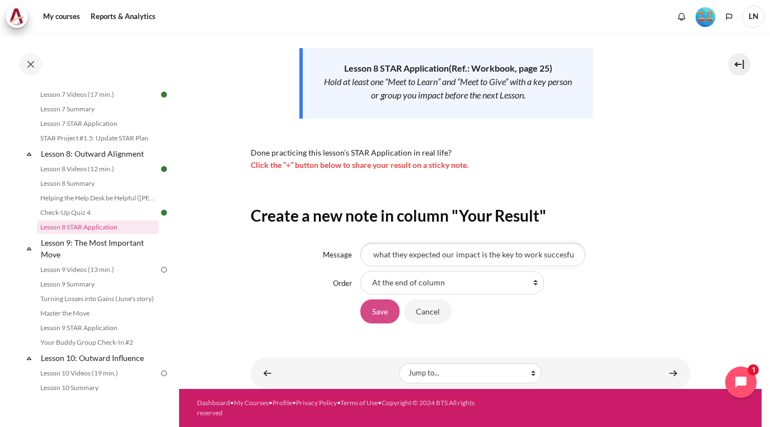
scroll to position [0, 0]
click at [381, 319] on input "Save" at bounding box center [380, 312] width 39 height 24
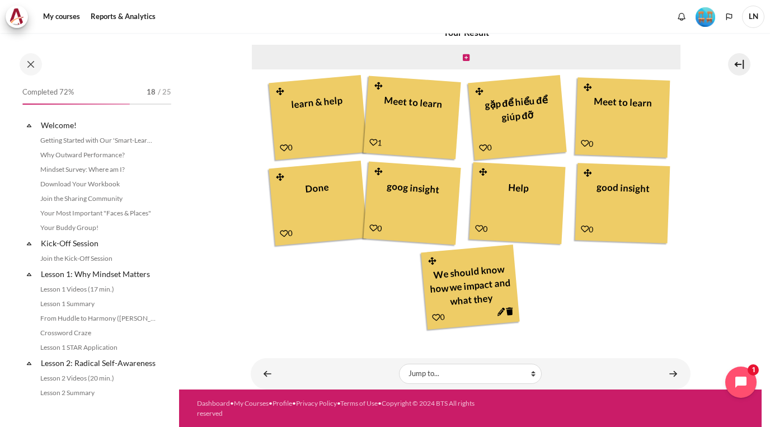
scroll to position [798, 0]
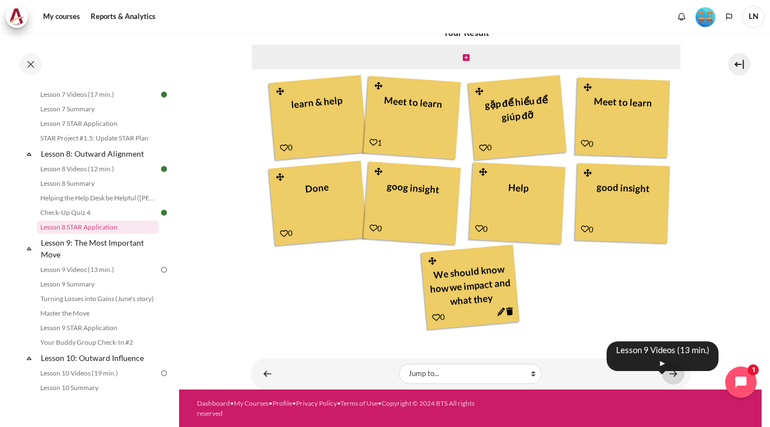
click at [666, 375] on link "Content" at bounding box center [673, 374] width 22 height 22
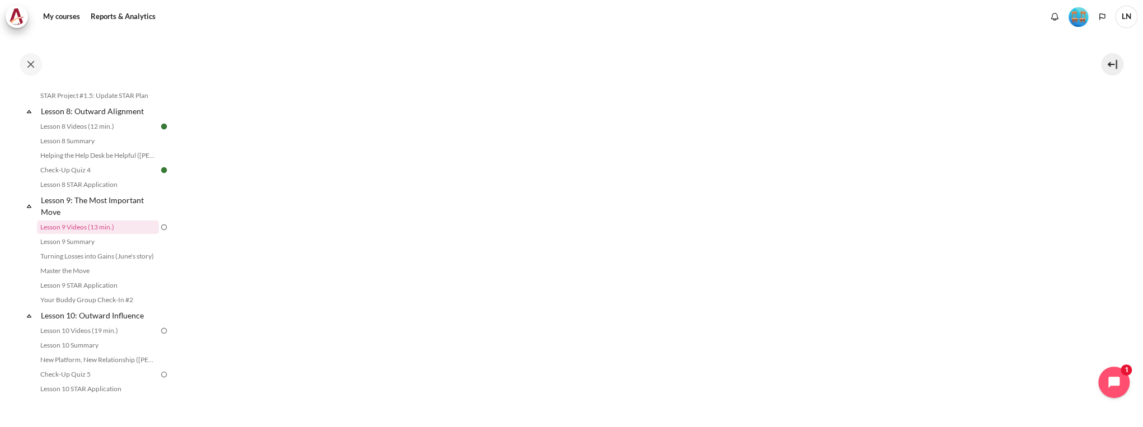
scroll to position [214, 0]
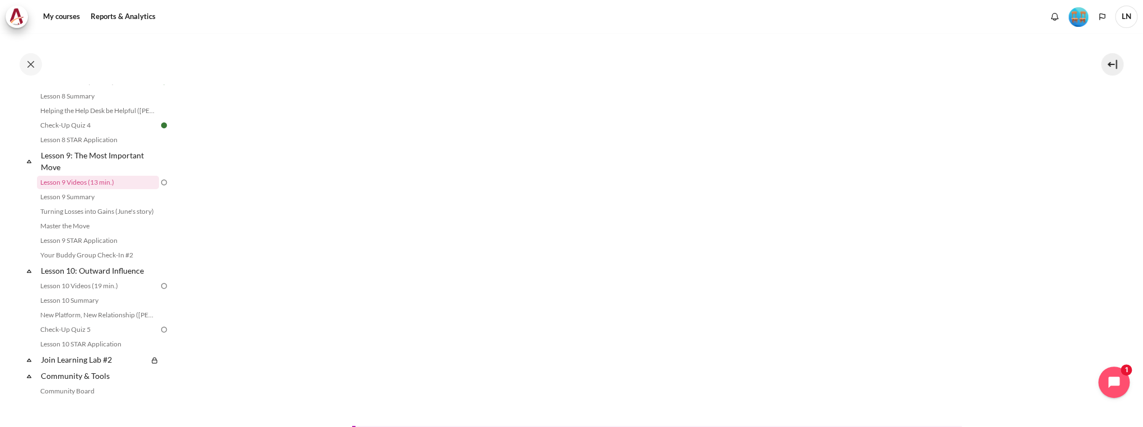
scroll to position [796, 0]
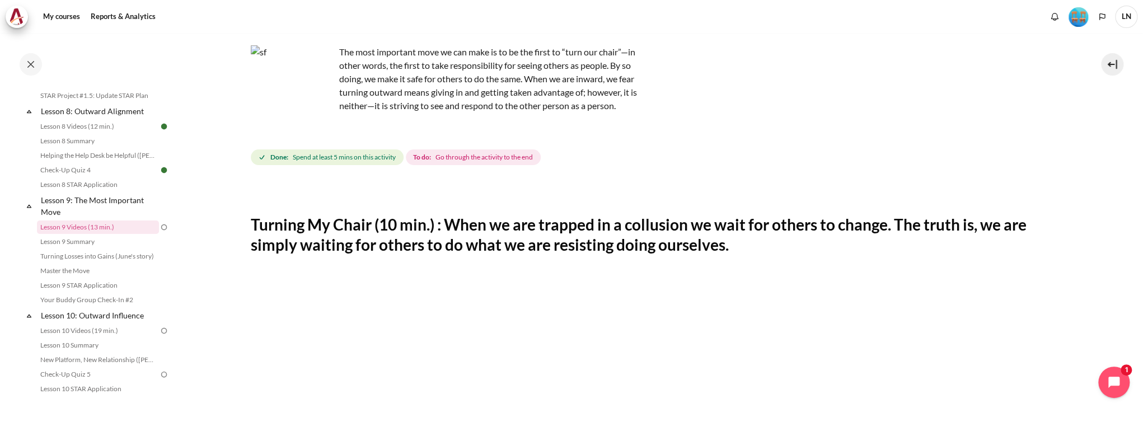
scroll to position [160, 0]
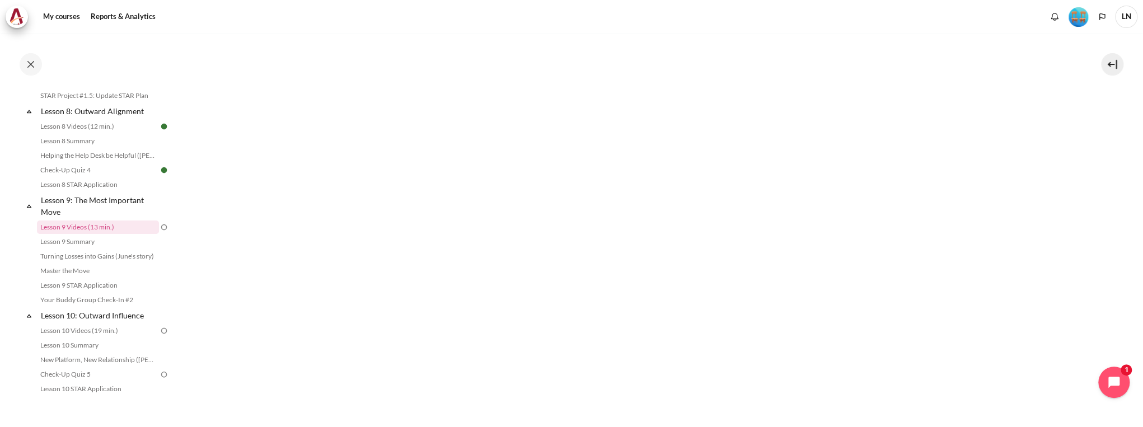
scroll to position [618, 0]
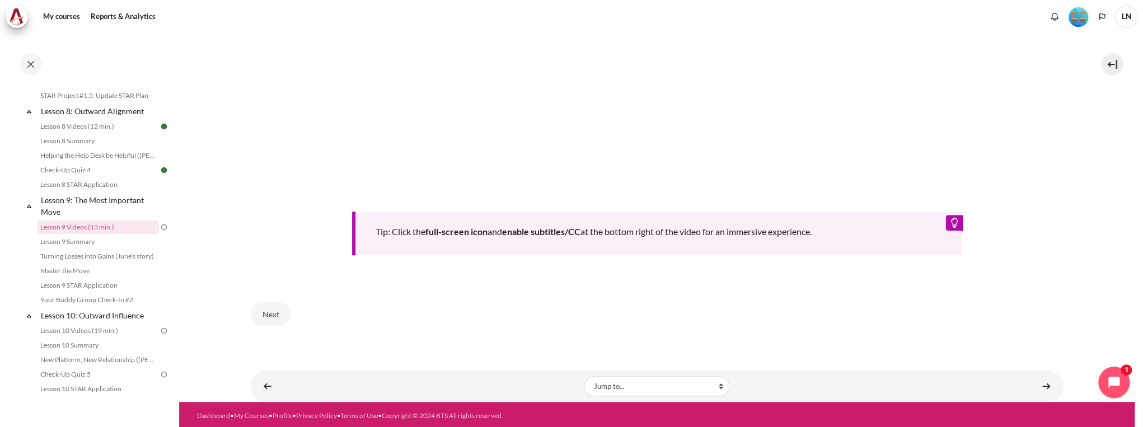
drag, startPoint x: 918, startPoint y: 324, endPoint x: 915, endPoint y: 301, distance: 23.7
click at [918, 322] on div "Next" at bounding box center [657, 314] width 813 height 46
click at [277, 311] on button "Next" at bounding box center [271, 314] width 40 height 24
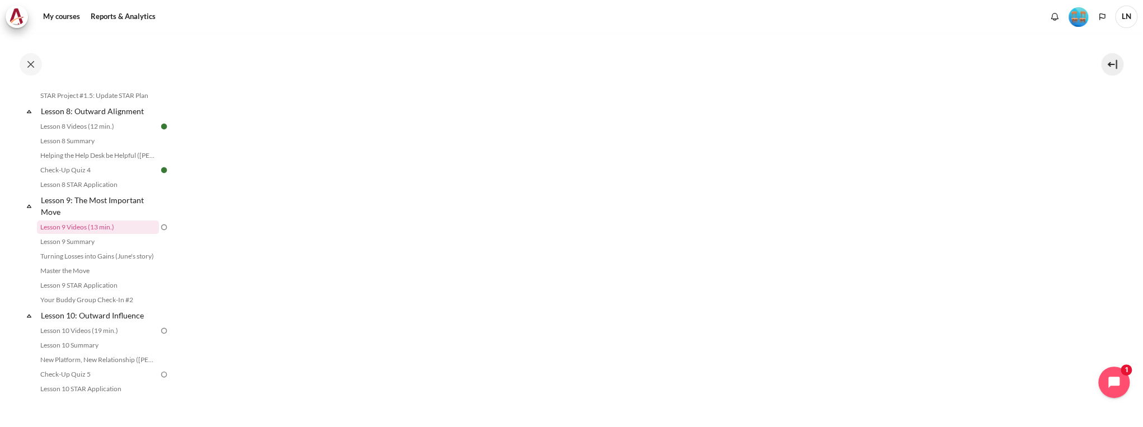
scroll to position [450, 0]
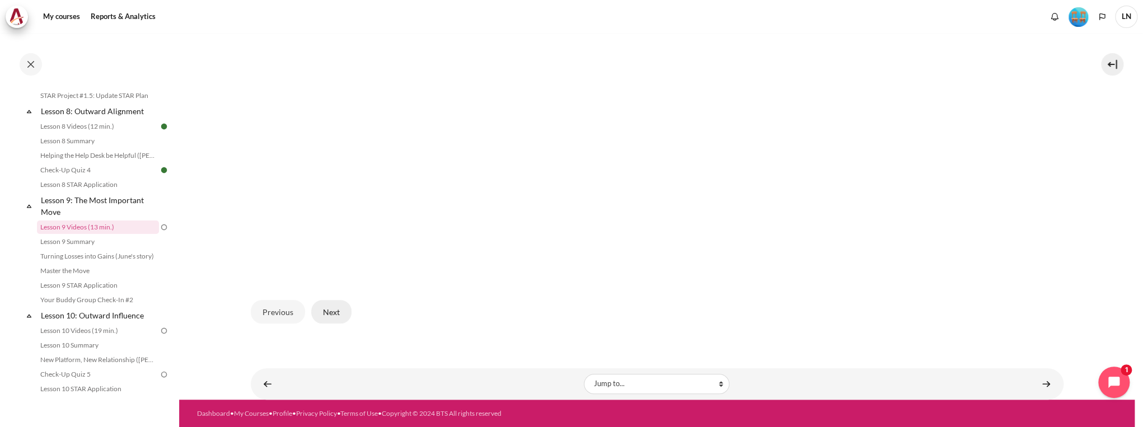
click at [333, 305] on button "Next" at bounding box center [331, 312] width 40 height 24
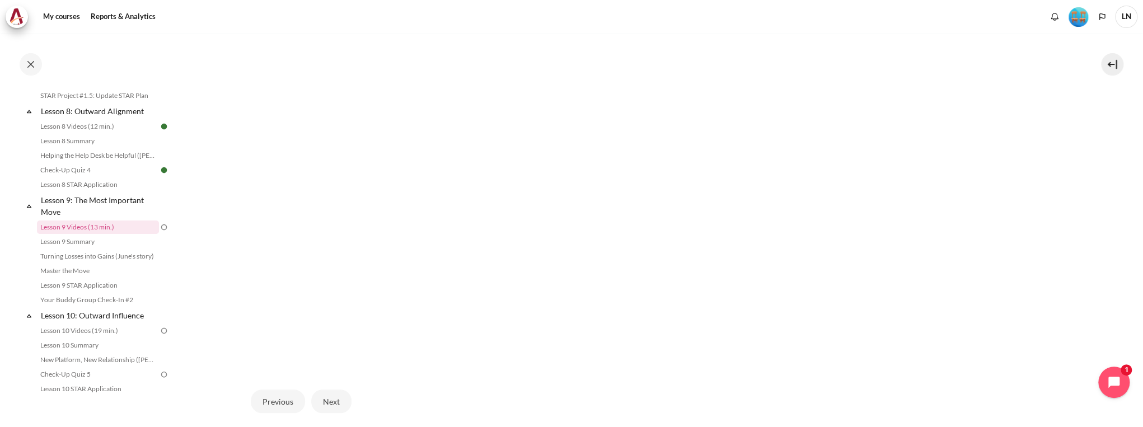
scroll to position [450, 0]
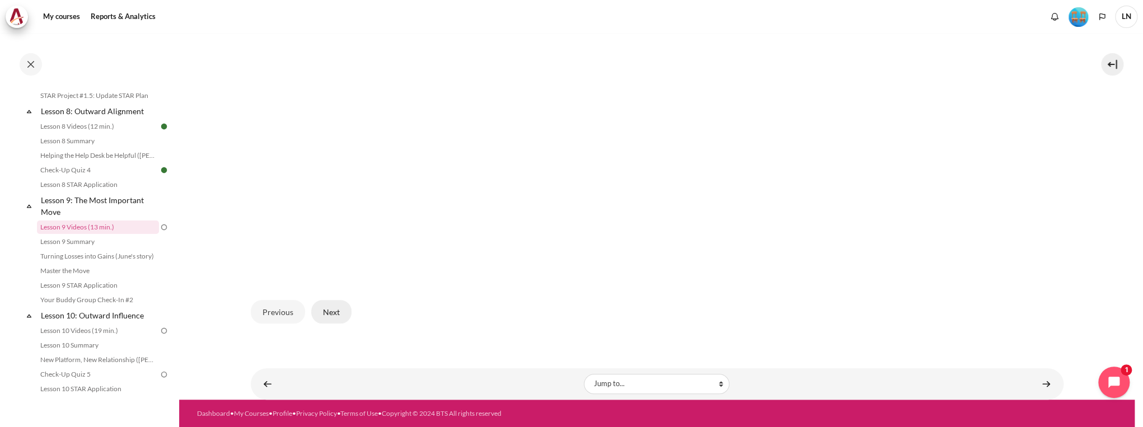
click at [344, 316] on button "Next" at bounding box center [331, 312] width 40 height 24
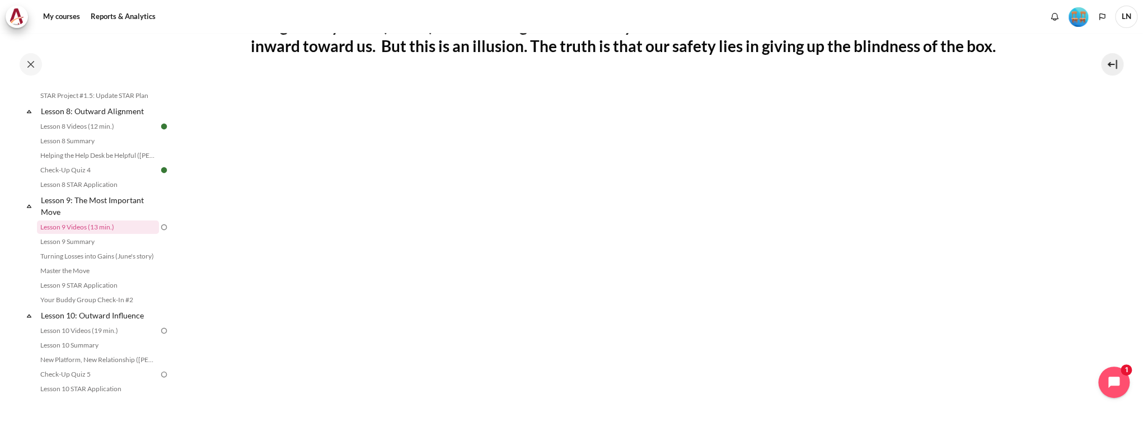
scroll to position [537, 0]
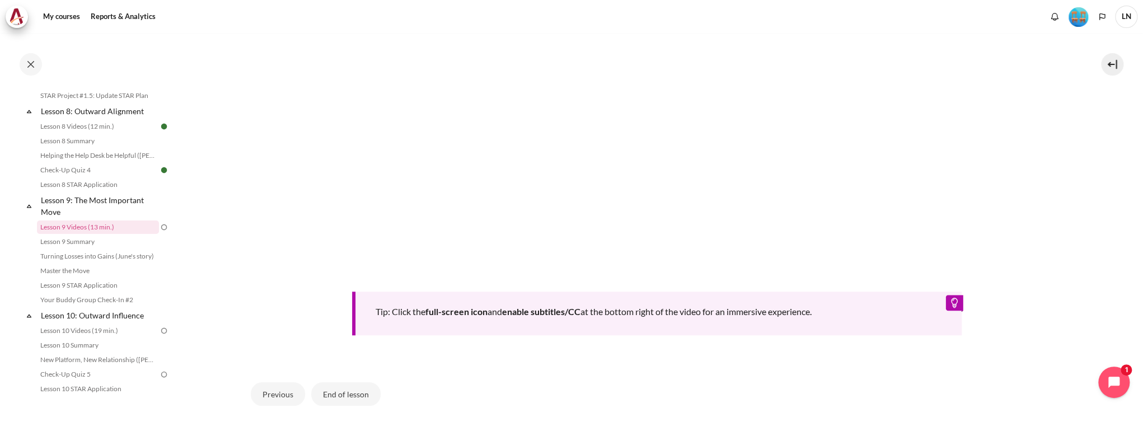
click at [751, 377] on div "Previous End of lesson" at bounding box center [657, 394] width 813 height 46
